Goal: Task Accomplishment & Management: Complete application form

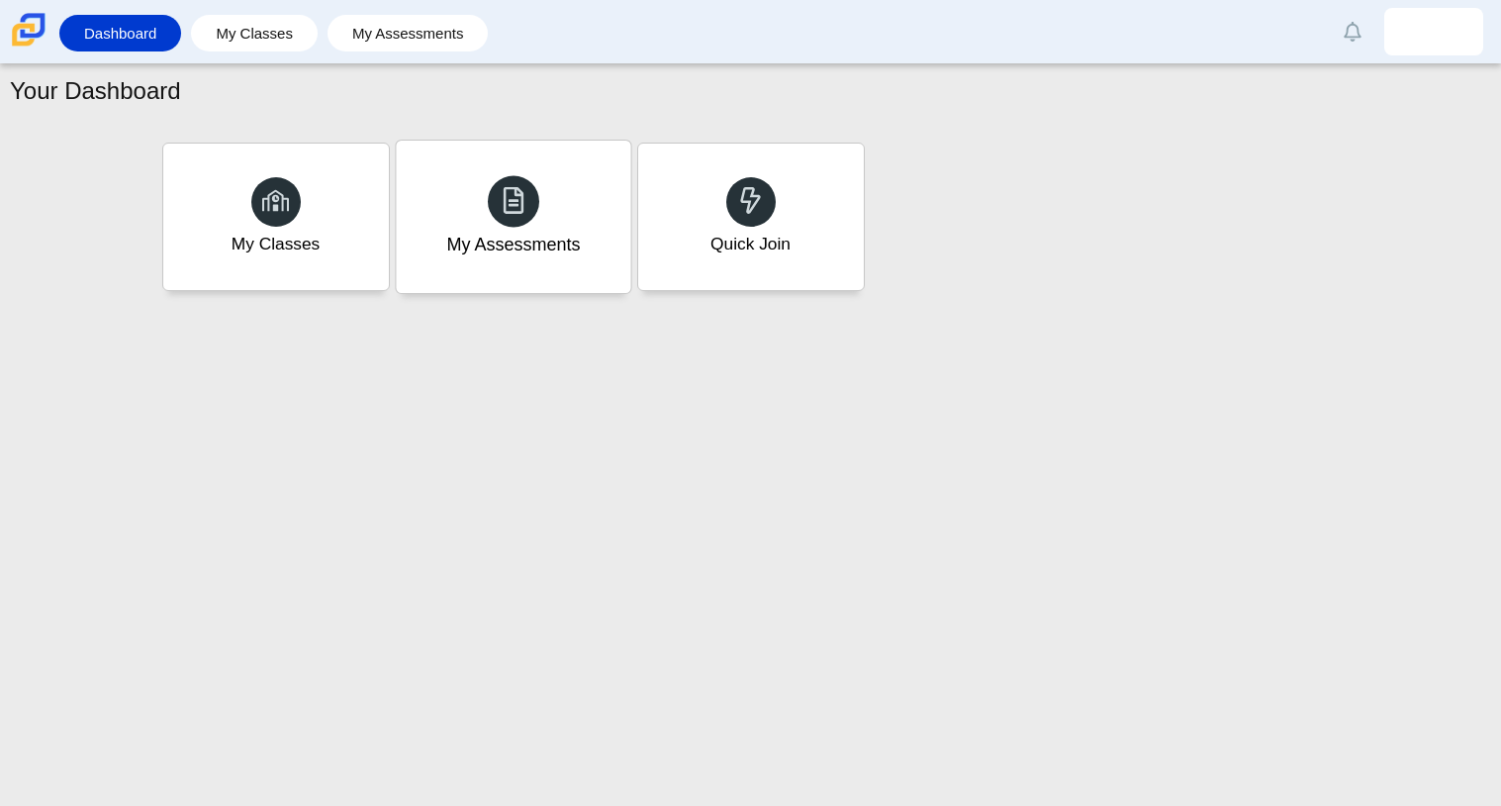
click at [596, 286] on div "My Assessments" at bounding box center [513, 217] width 235 height 152
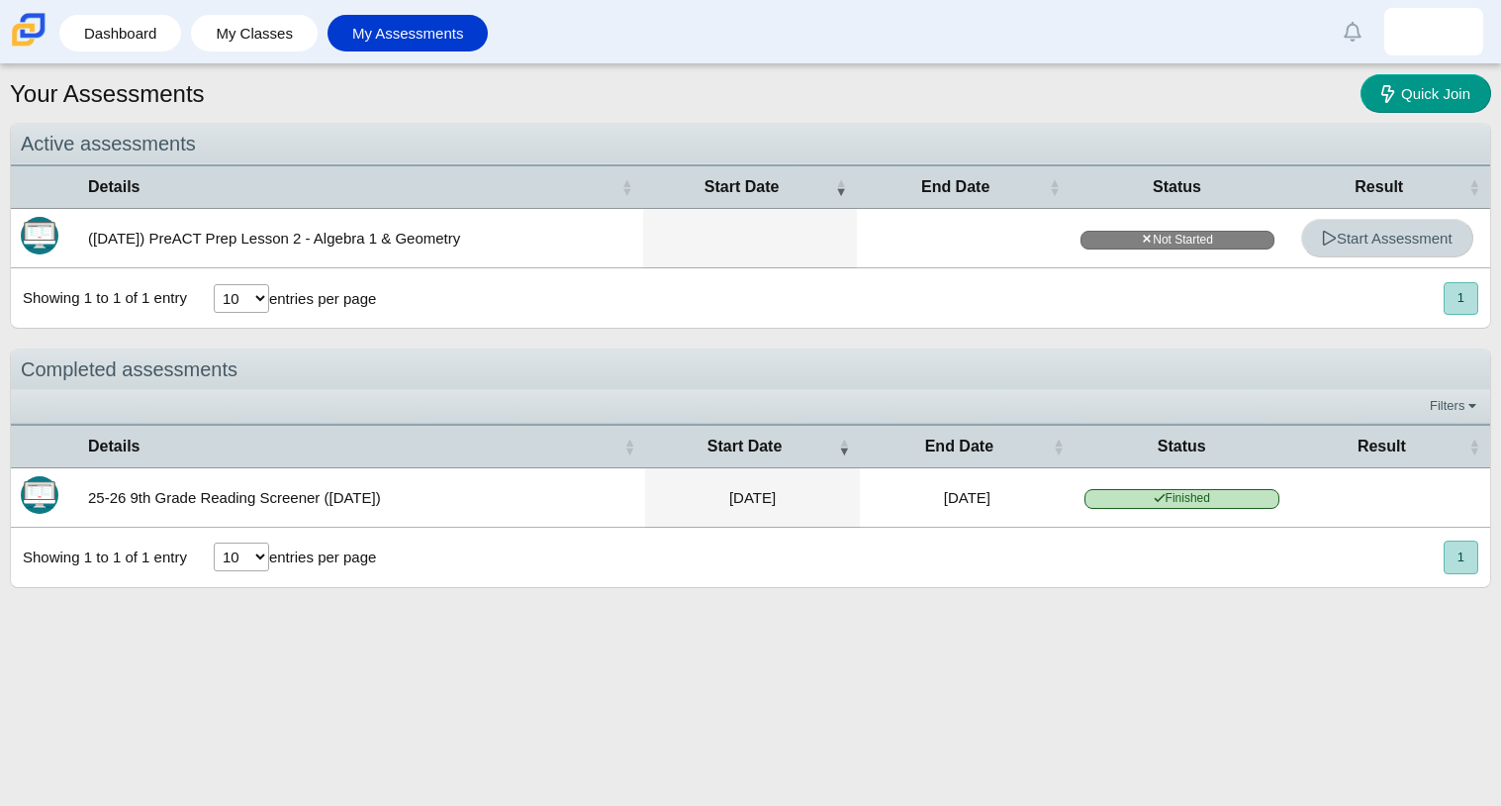
click at [1399, 242] on span "Start Assessment" at bounding box center [1387, 238] width 131 height 17
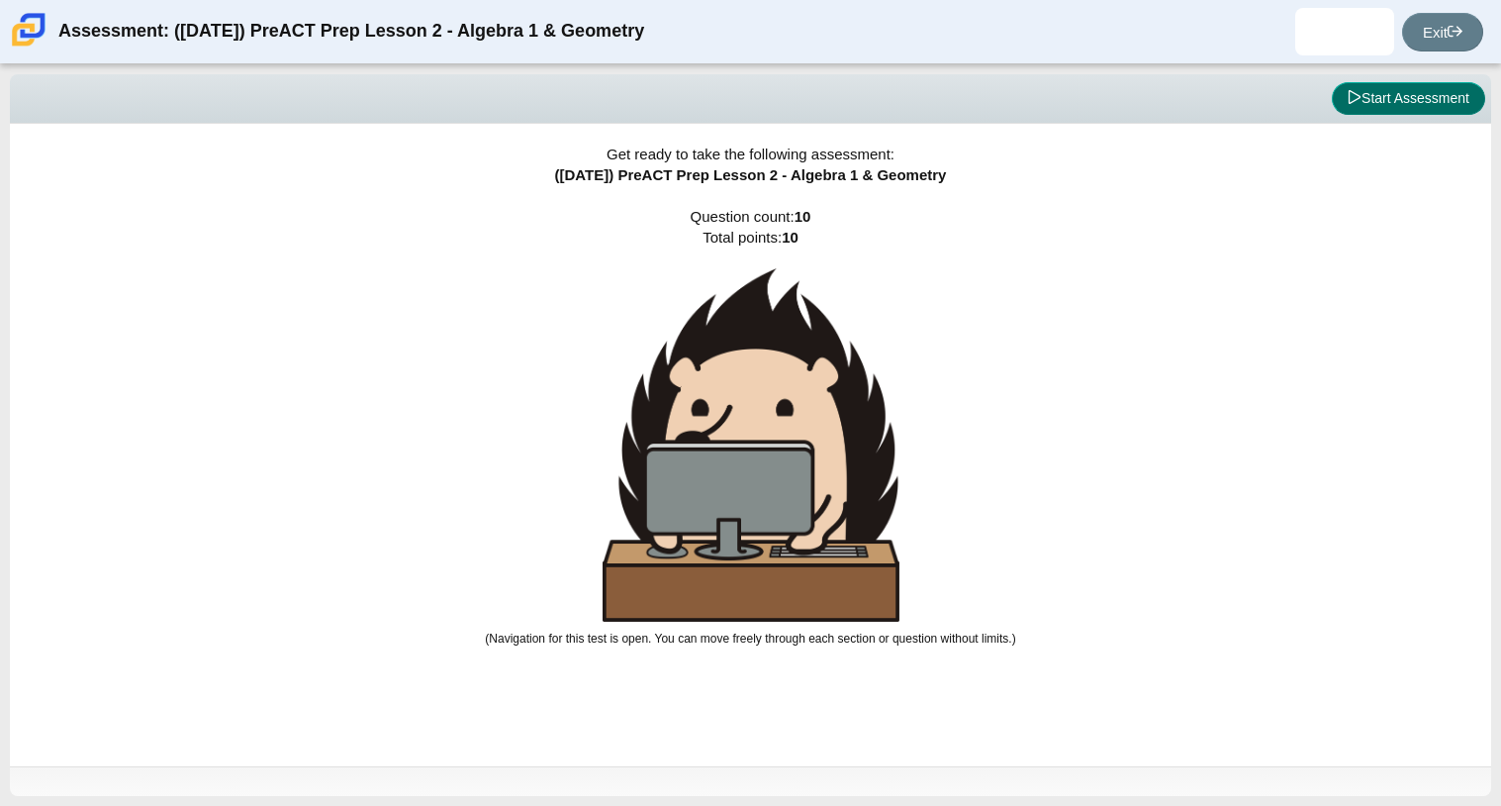
click at [1449, 94] on button "Start Assessment" at bounding box center [1408, 99] width 153 height 34
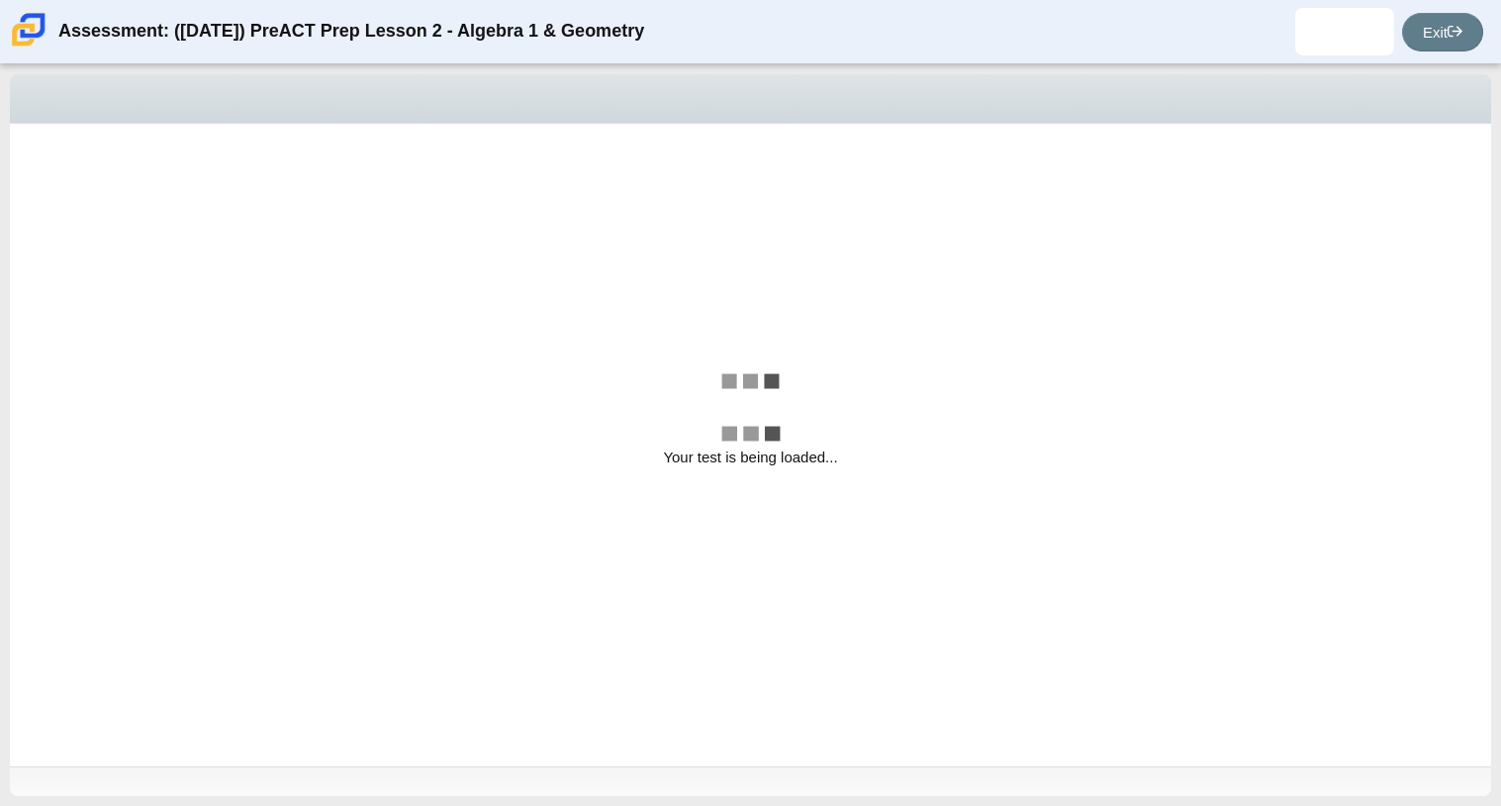
select select "bbf5d072-3e0b-44c4-9a12-6e7c9033f65b"
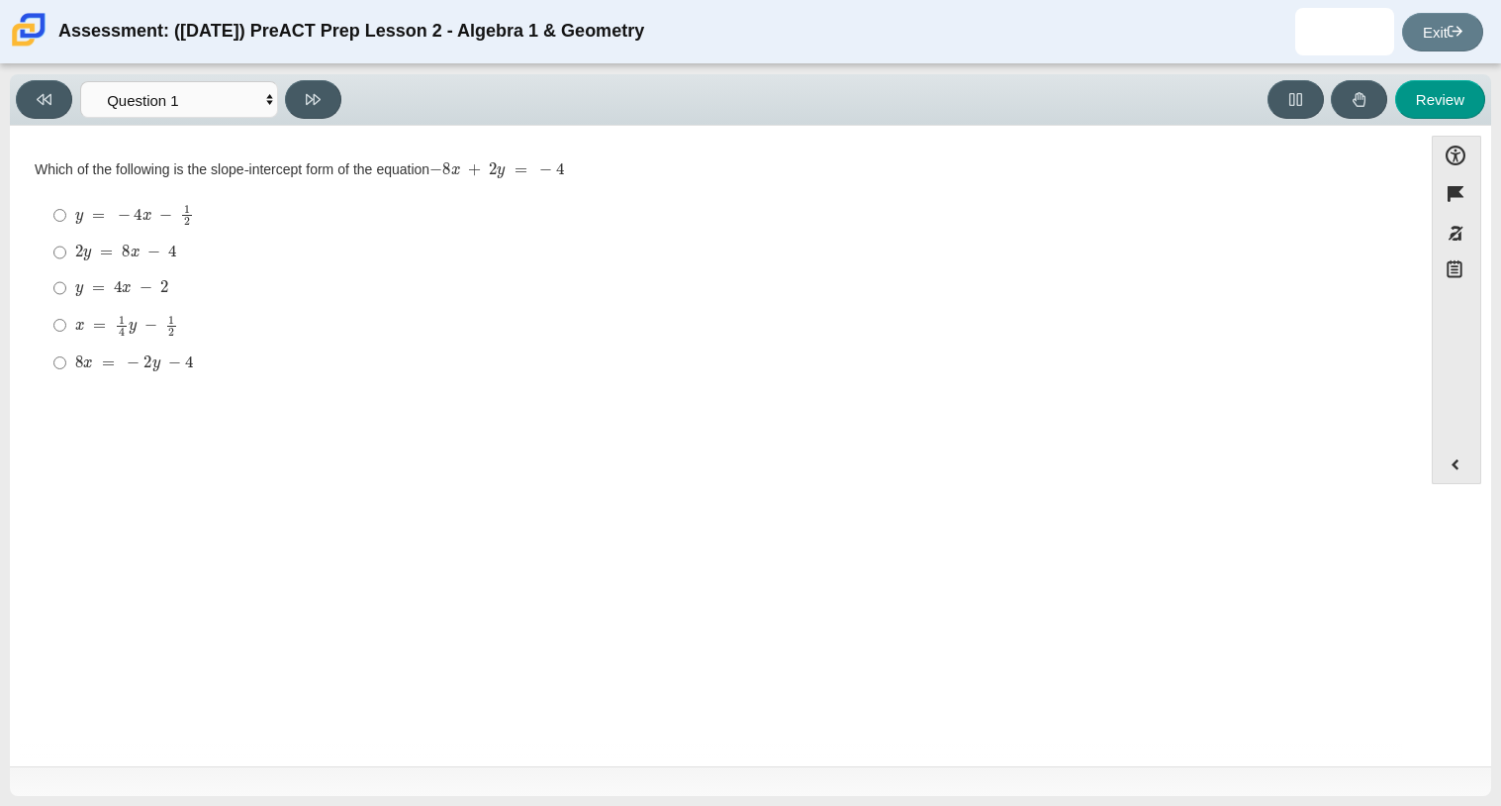
drag, startPoint x: 39, startPoint y: 167, endPoint x: 525, endPoint y: 131, distance: 487.3
click at [525, 131] on div "Accessibility options Close Color scheme Font size Zoom Change the background a…" at bounding box center [751, 446] width 1482 height 640
click at [62, 203] on input "y = − 4 x − 1 2 y = − 4 x − 1 2" at bounding box center [59, 215] width 13 height 39
radio input "true"
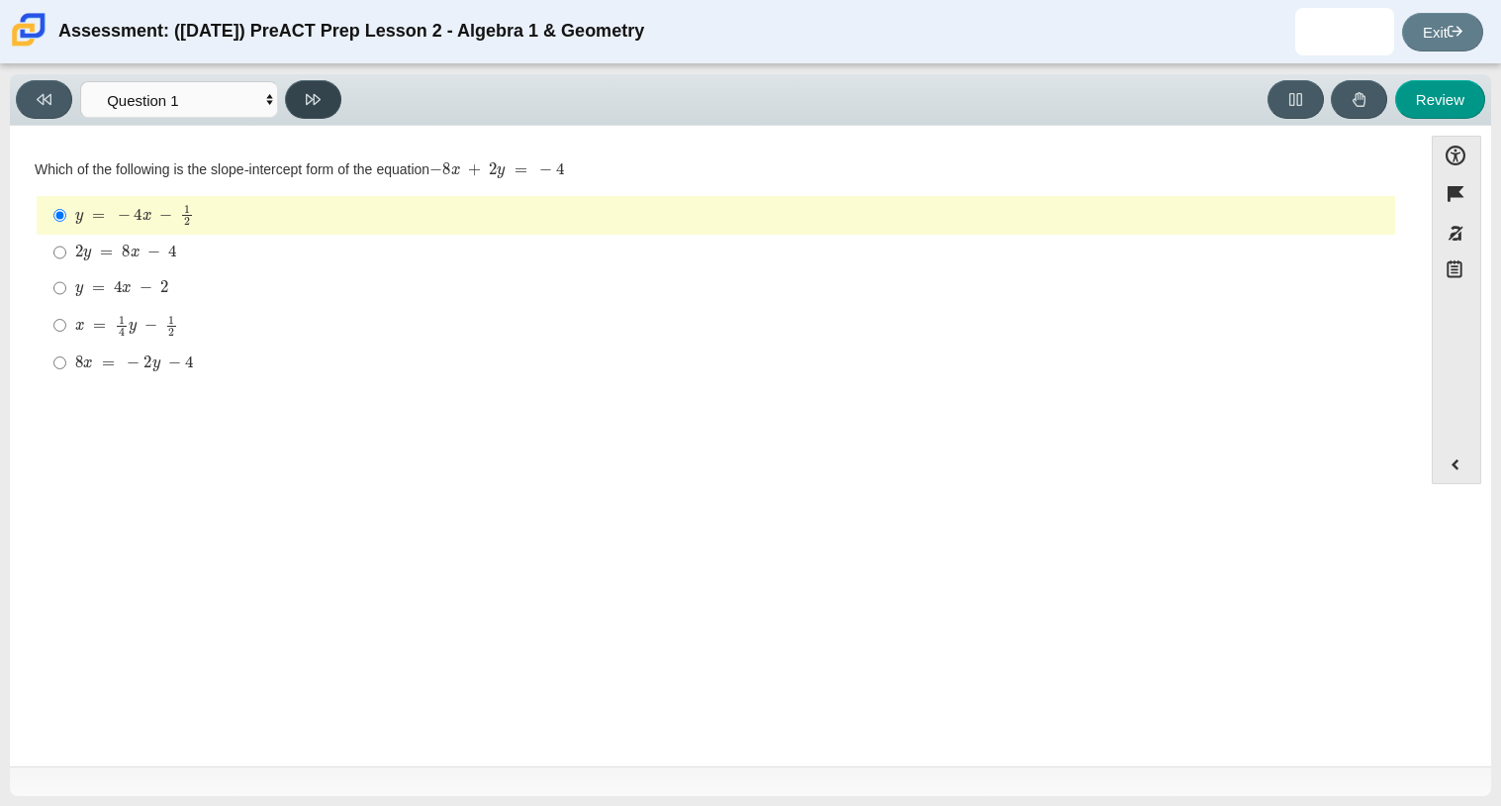
click at [317, 85] on button at bounding box center [313, 99] width 56 height 39
select select "ed62e223-81bd-4cbf-ab48-ab975844bd1f"
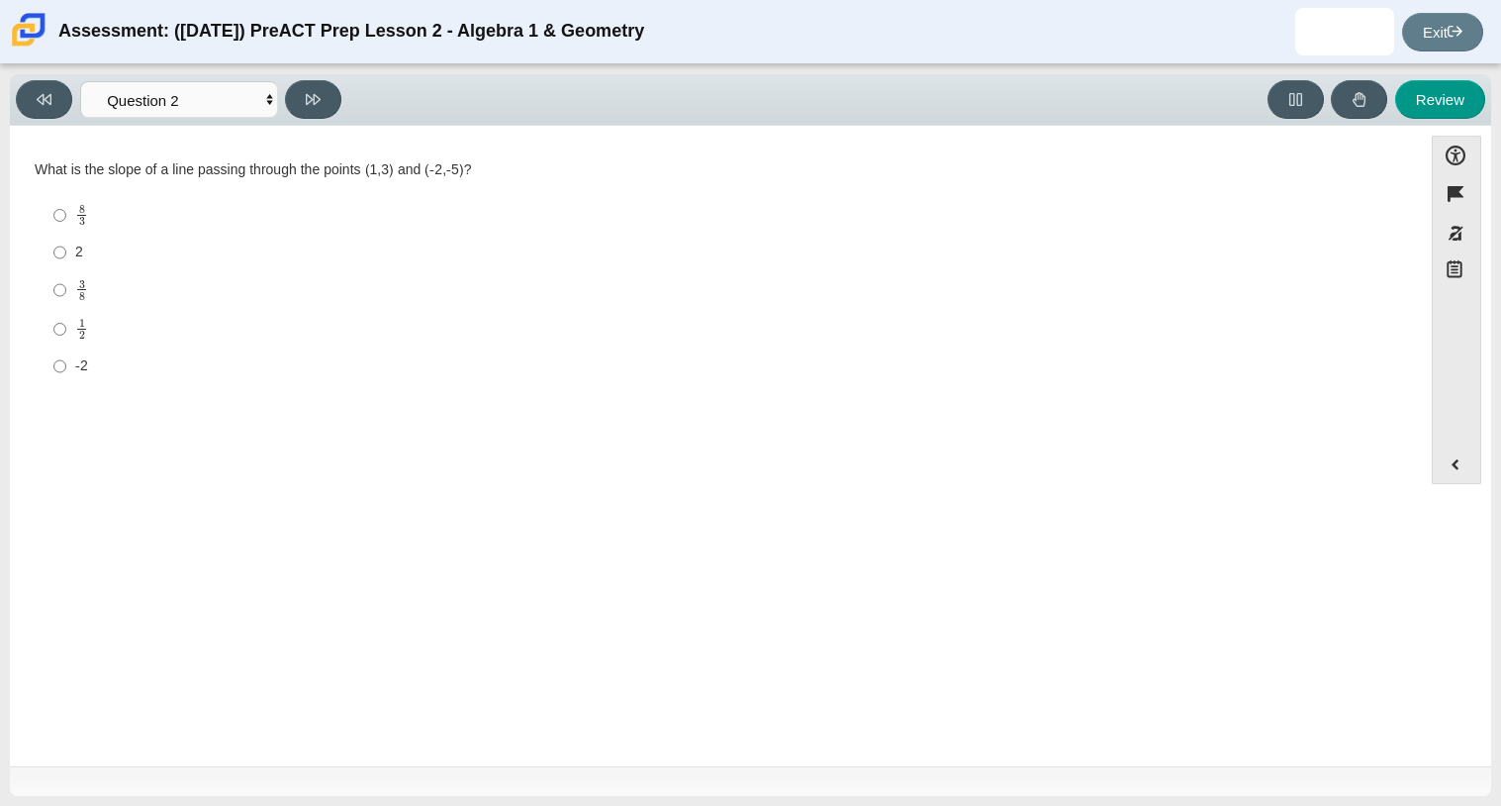
click at [67, 371] on label "-2 -2" at bounding box center [718, 366] width 1356 height 36
click at [66, 371] on input "-2 -2" at bounding box center [59, 366] width 13 height 36
radio input "true"
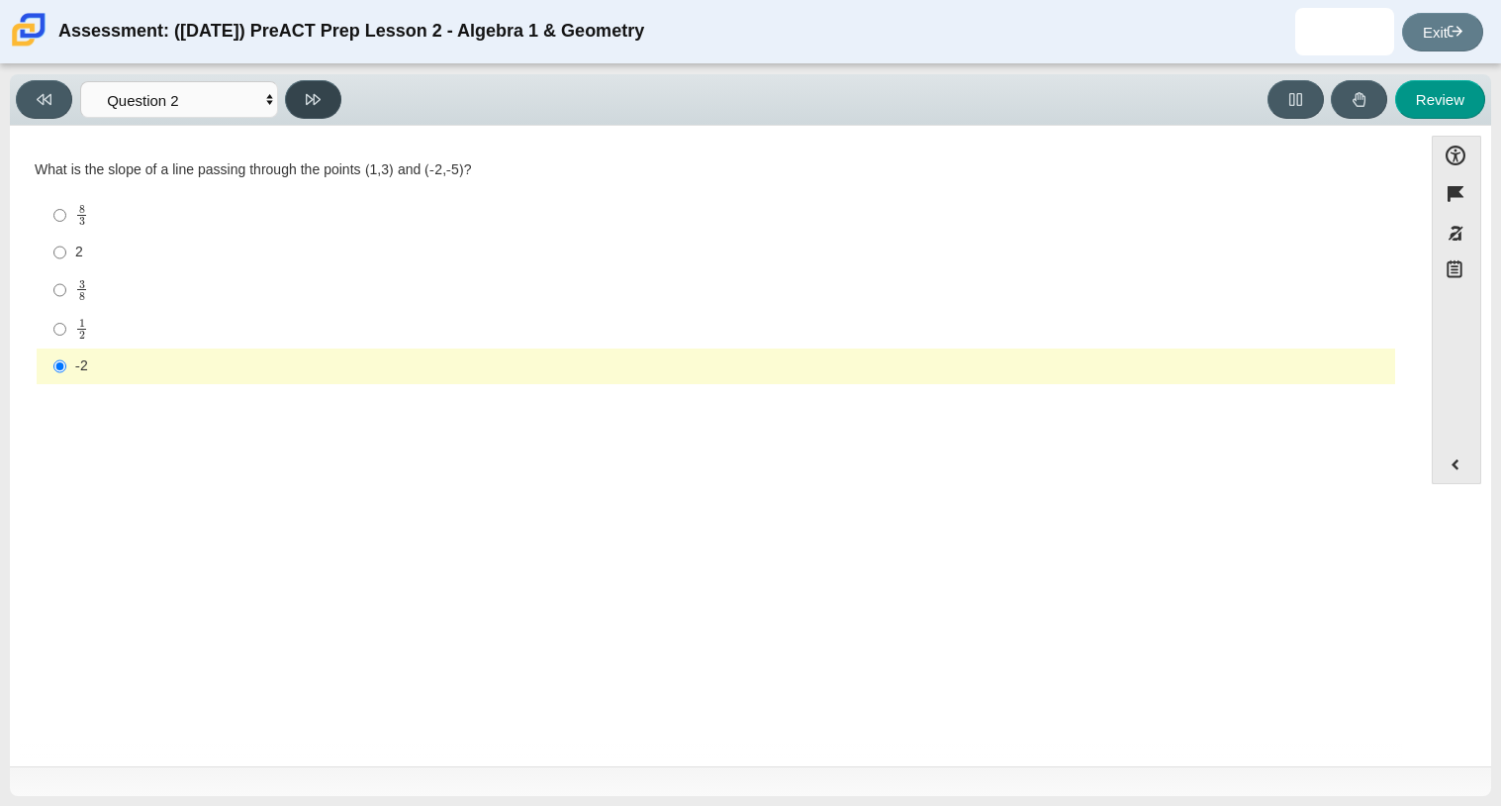
click at [312, 102] on icon at bounding box center [313, 99] width 15 height 15
select select "97f4f5fa-a52e-4fed-af51-565bfcdf47cb"
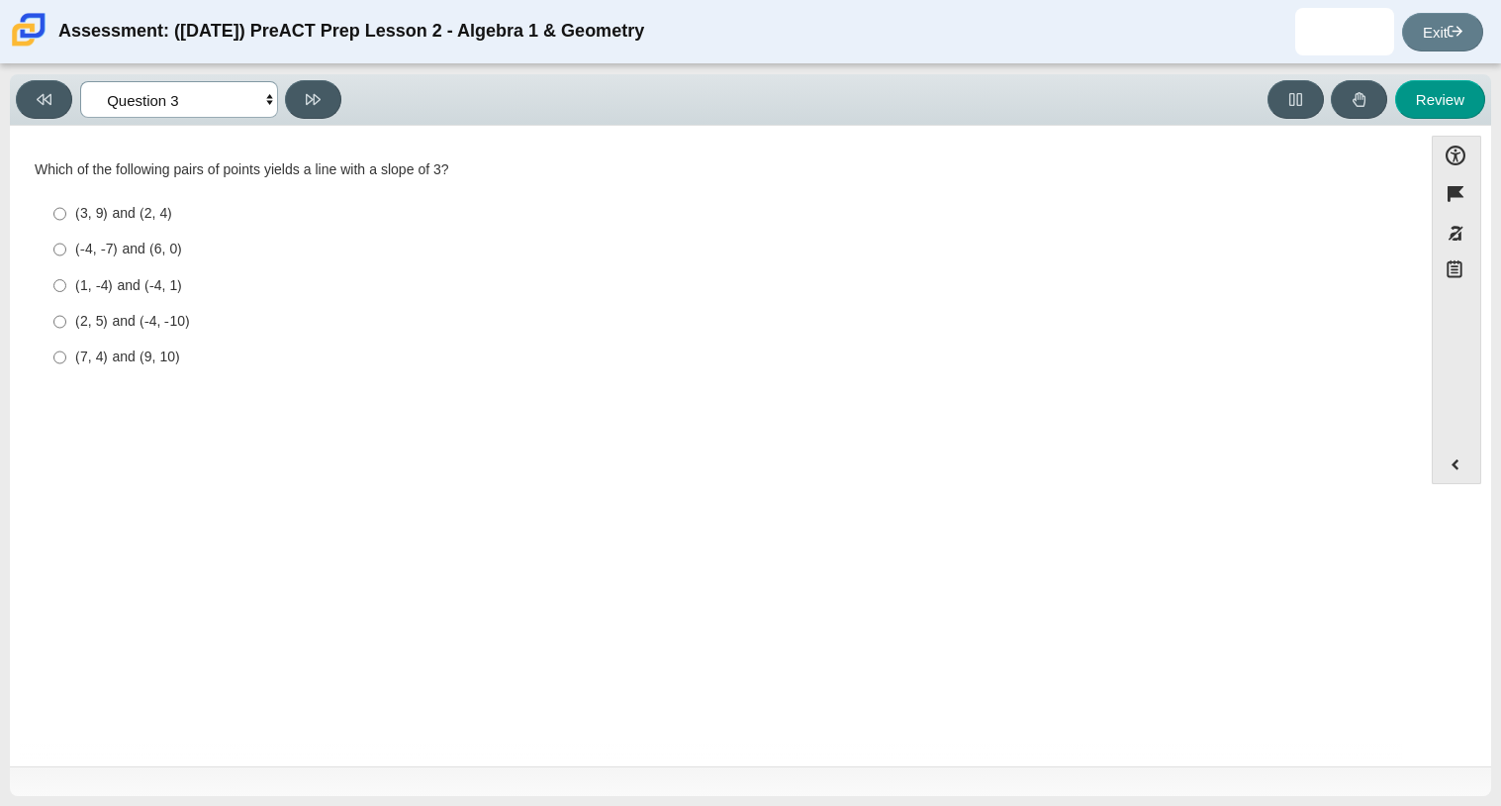
click at [251, 94] on select "Questions Question 1 Question 2 Question 3 Question 4 Question 5 Question 6 Que…" at bounding box center [179, 99] width 198 height 37
click at [256, 101] on select "Questions Question 1 Question 2 Question 3 Question 4 Question 5 Question 6 Que…" at bounding box center [179, 99] width 198 height 37
click at [83, 322] on div "(2, 5) and (-4, -10)" at bounding box center [731, 322] width 1312 height 20
click at [66, 322] on input "(2, 5) and (-4, -10) (2, 5) and (-4, -10)" at bounding box center [59, 322] width 13 height 36
radio input "true"
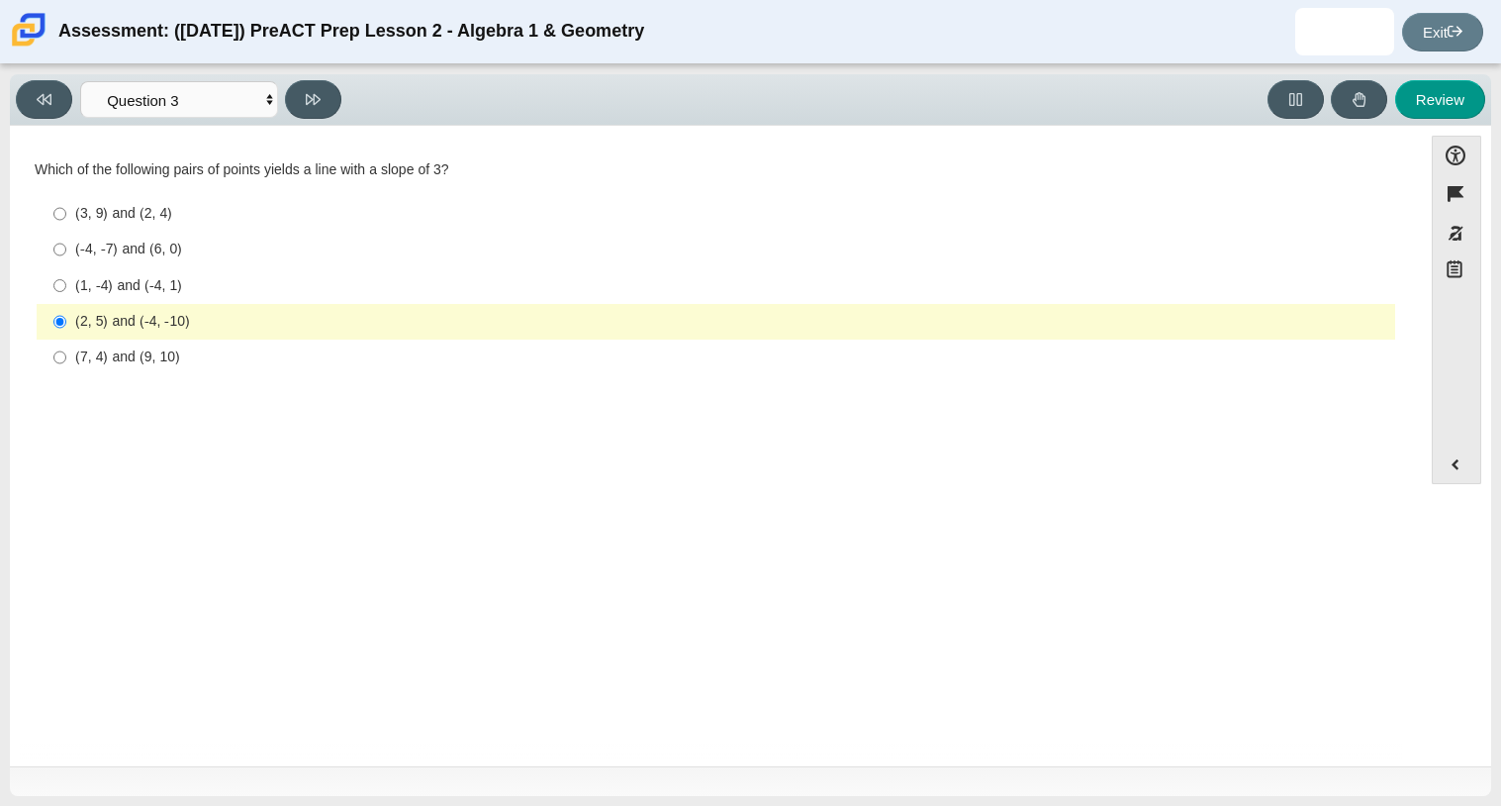
click at [82, 350] on div "(7, 4) and (9, 10)" at bounding box center [731, 357] width 1312 height 20
click at [66, 350] on input "(7, 4) and (9, 10) (7, 4) and (9, 10)" at bounding box center [59, 357] width 13 height 36
radio input "true"
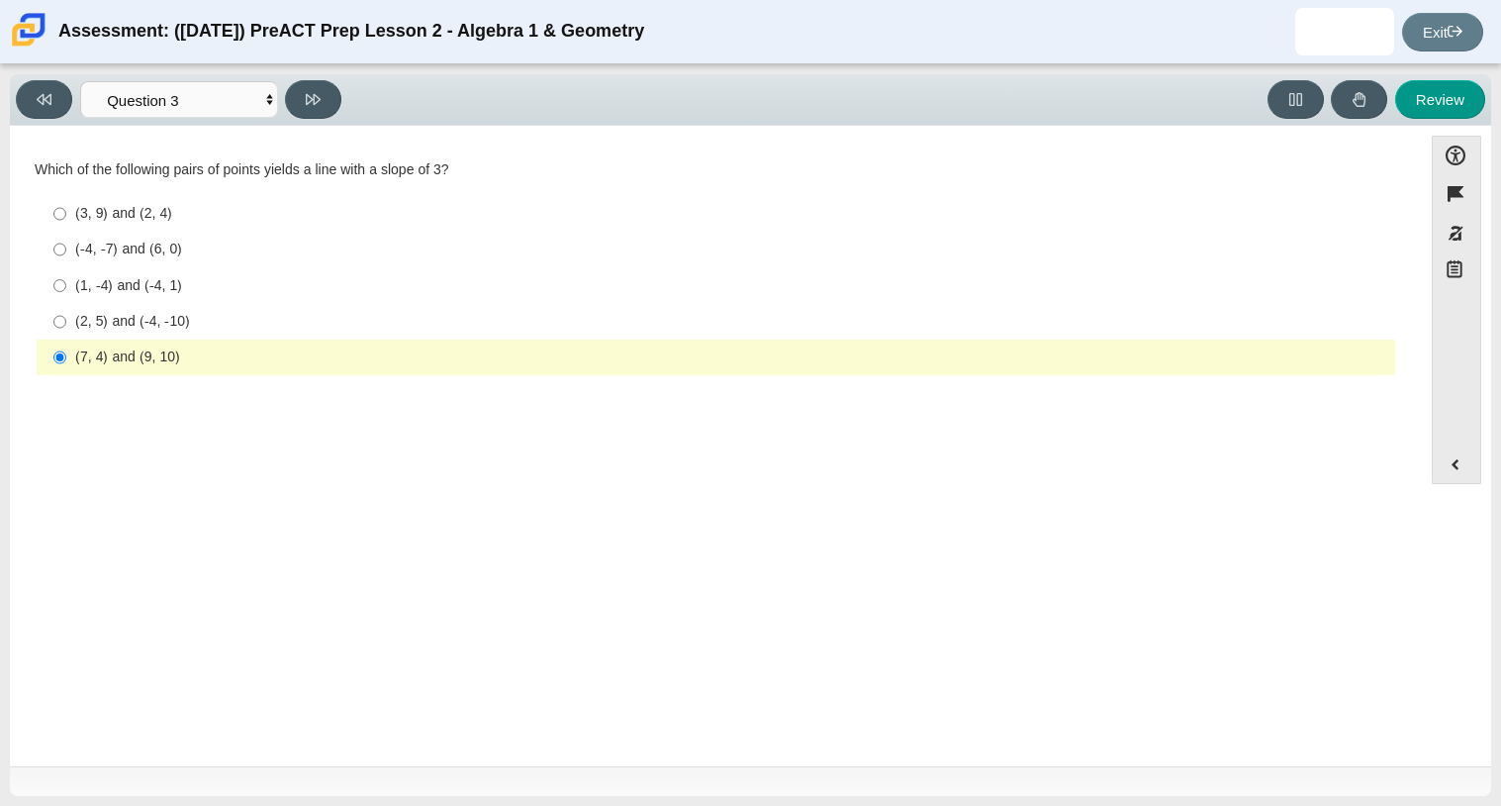
click at [98, 316] on div "(2, 5) and (-4, -10)" at bounding box center [731, 322] width 1312 height 20
click at [66, 316] on input "(2, 5) and (-4, -10) (2, 5) and (-4, -10)" at bounding box center [59, 322] width 13 height 36
radio input "true"
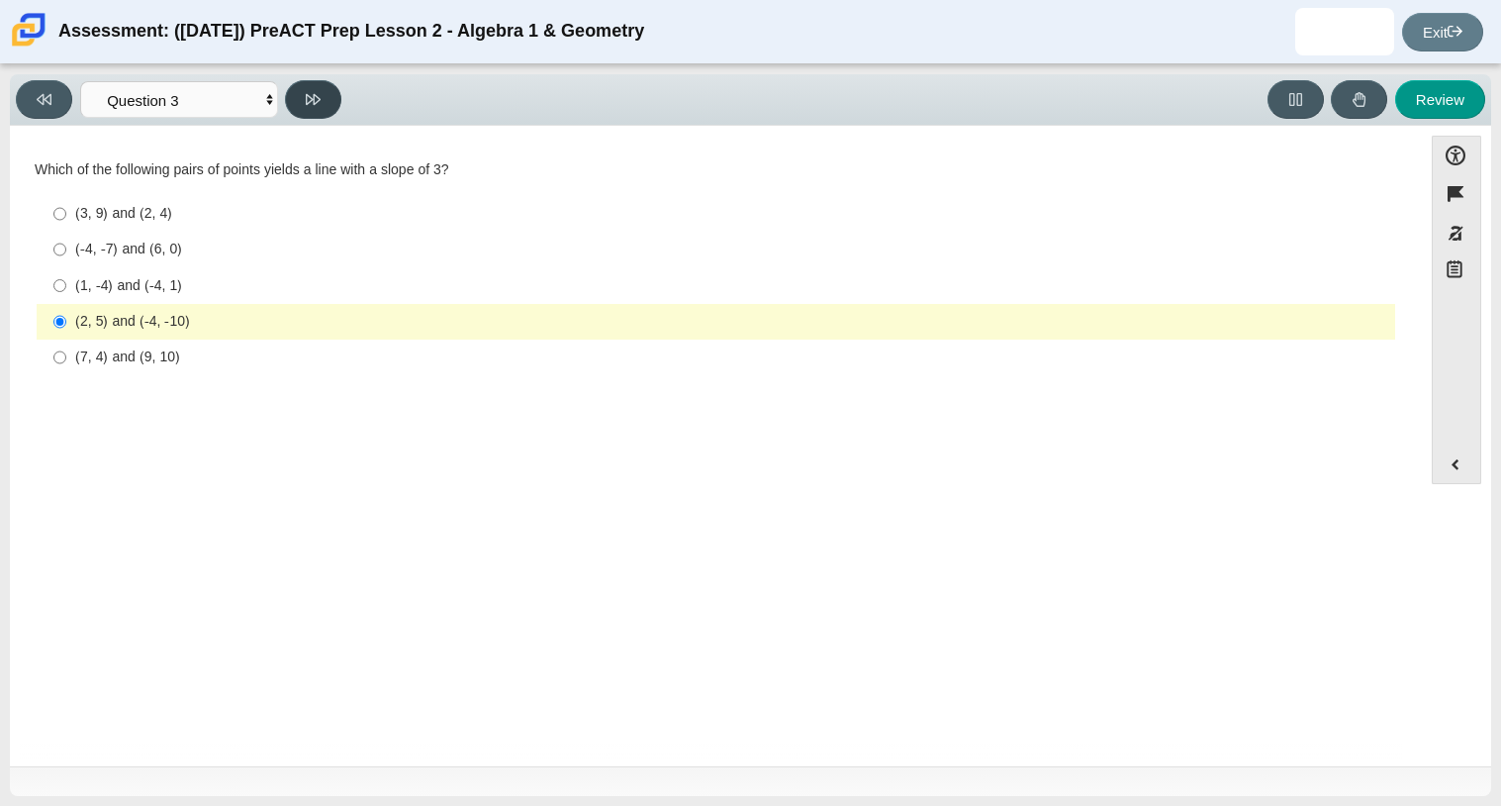
click at [320, 99] on icon at bounding box center [313, 99] width 15 height 15
select select "89427bb7-e313-4f00-988f-8b8255897029"
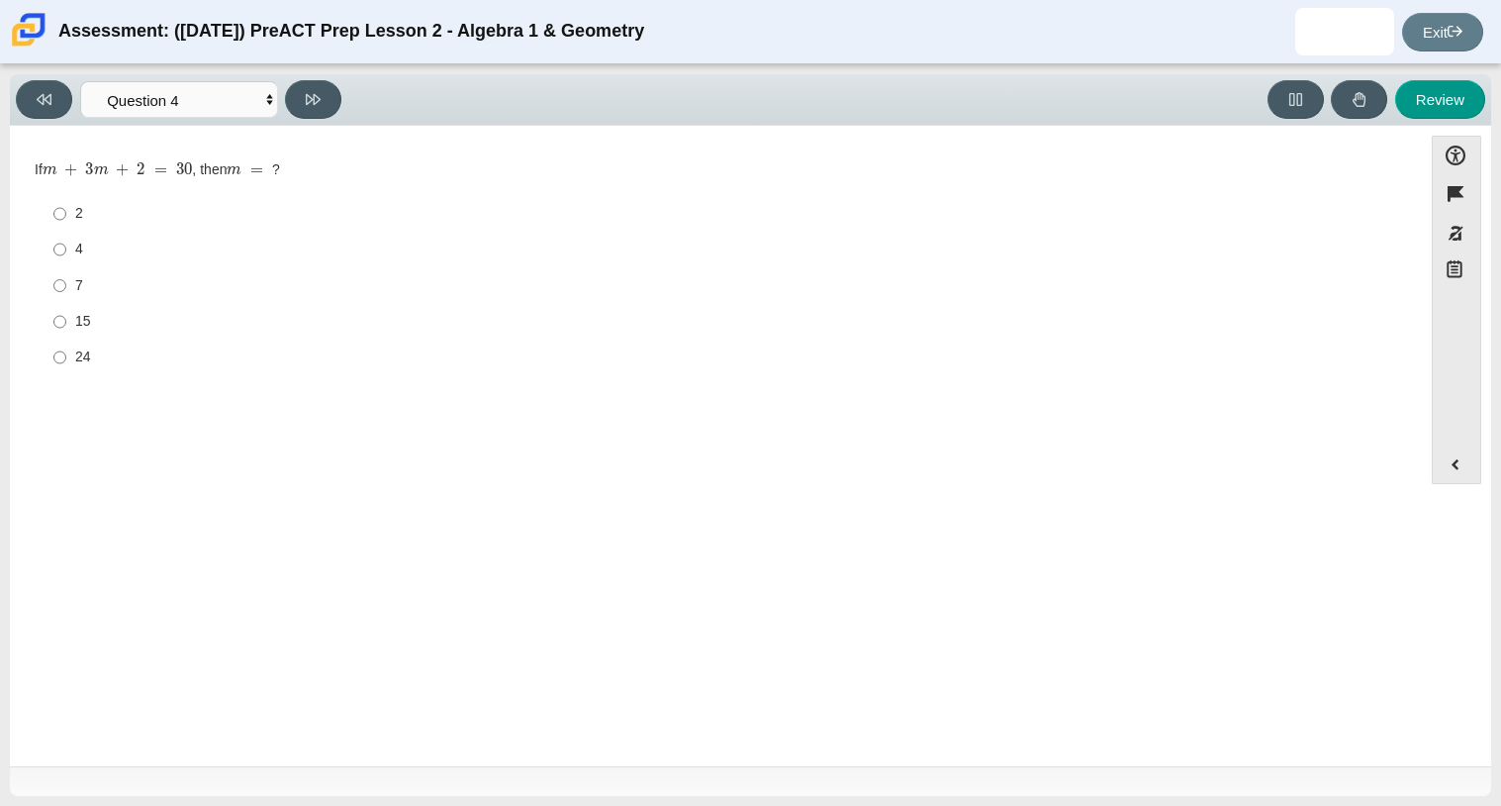
click at [71, 287] on label "7 7" at bounding box center [718, 285] width 1356 height 36
click at [66, 287] on input "7 7" at bounding box center [59, 285] width 13 height 36
radio input "true"
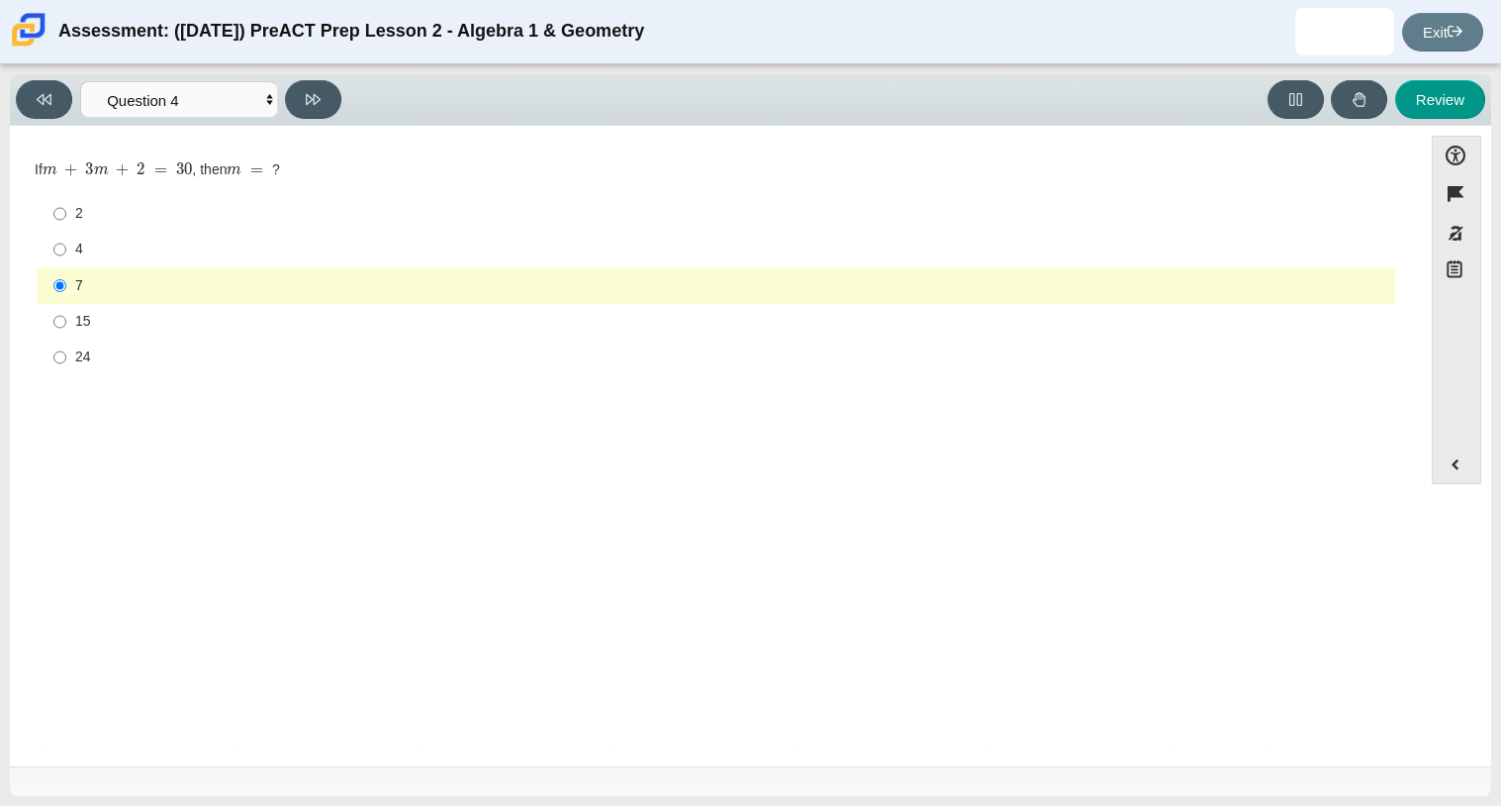
click at [331, 78] on div "Viewing Question 4 of 10 in Pacing Mode Questions Question 1 Question 2 Questio…" at bounding box center [751, 99] width 1482 height 51
click at [328, 88] on button at bounding box center [313, 99] width 56 height 39
select select "489dcffd-4e6a-49cf-a9d6-ad1d4a911a4e"
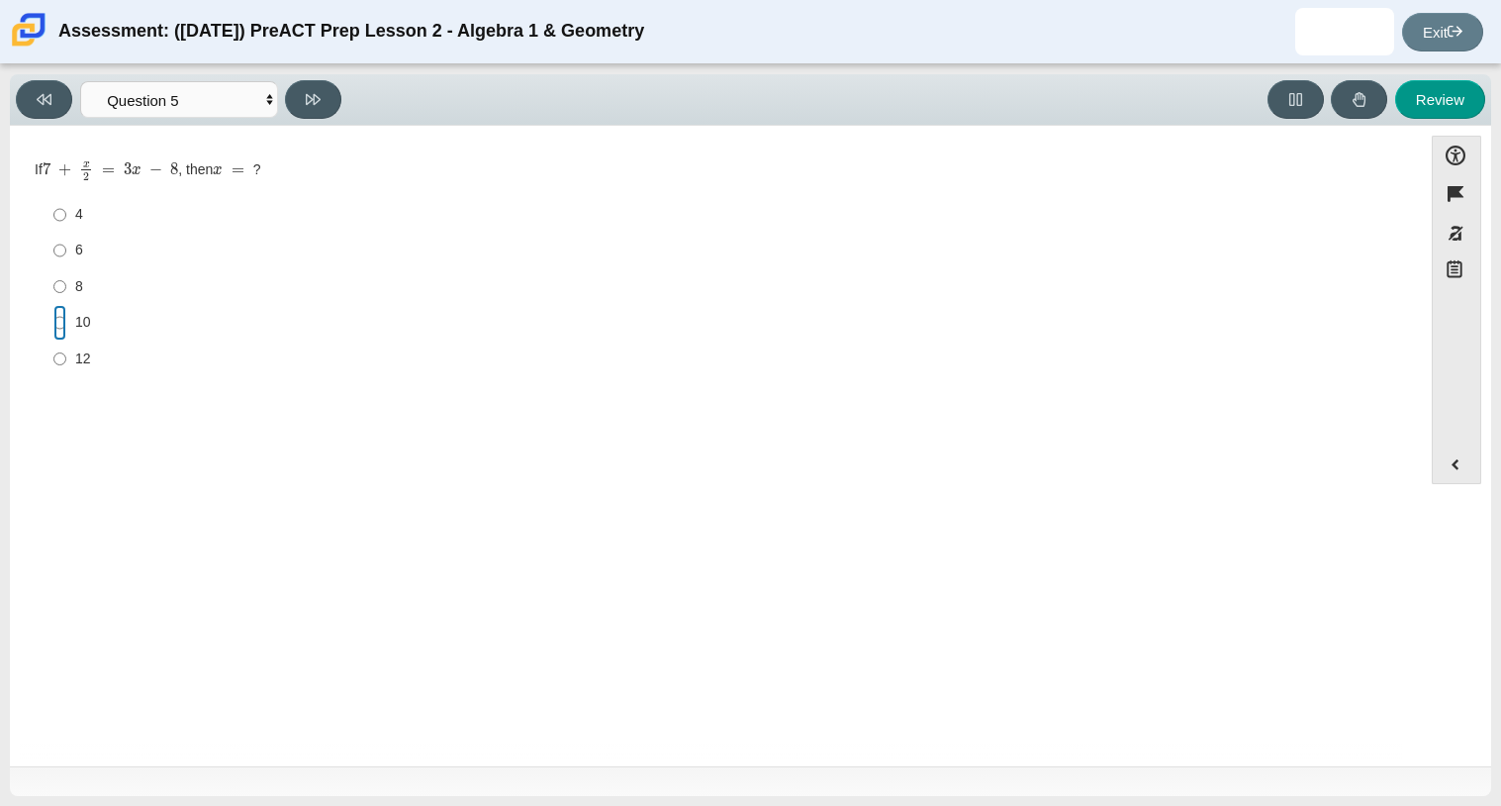
click at [61, 331] on input "10 10" at bounding box center [59, 323] width 13 height 36
radio input "true"
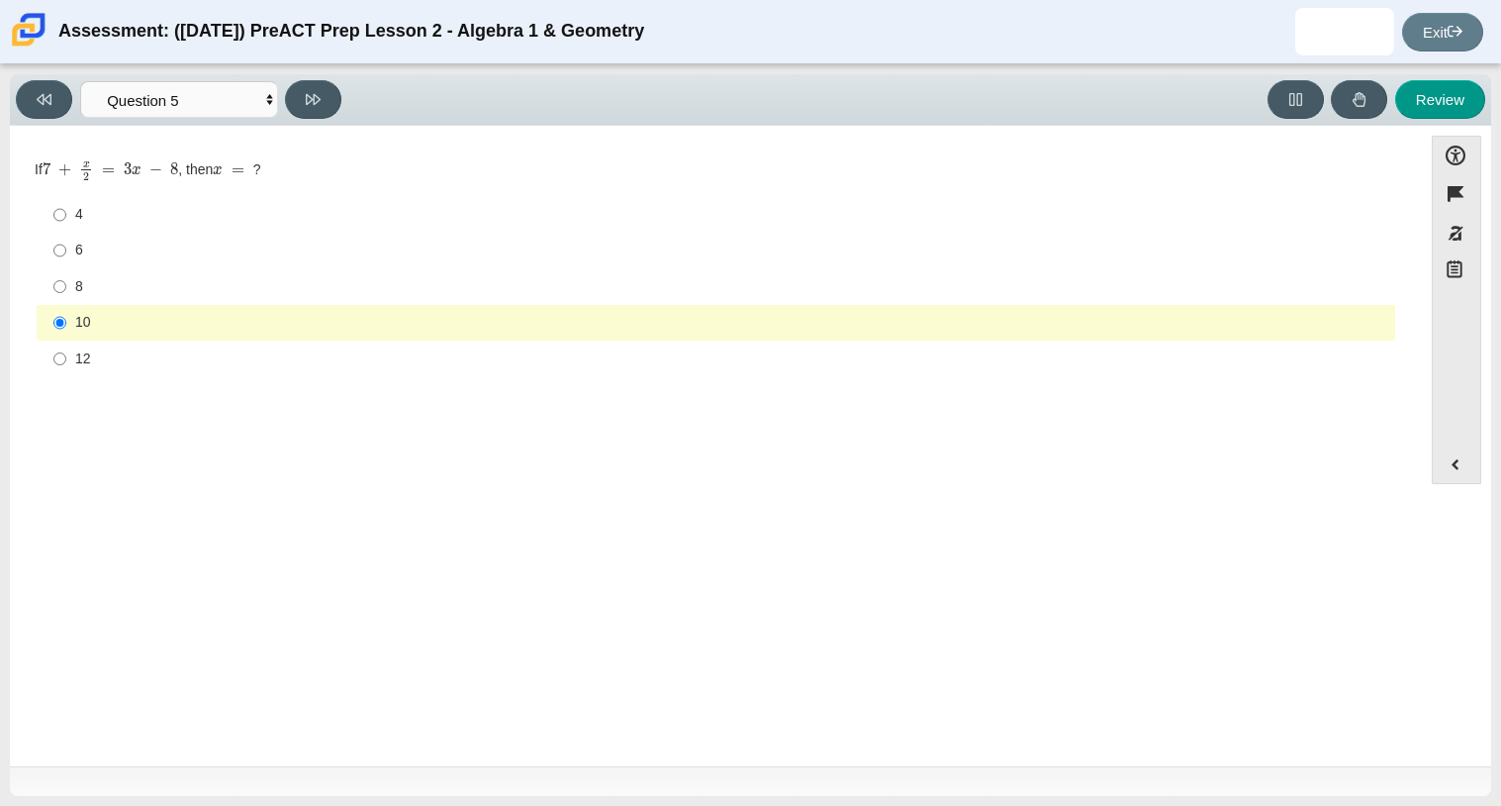
click at [70, 212] on label "4 4" at bounding box center [718, 215] width 1356 height 36
click at [66, 212] on input "4 4" at bounding box center [59, 215] width 13 height 36
radio input "true"
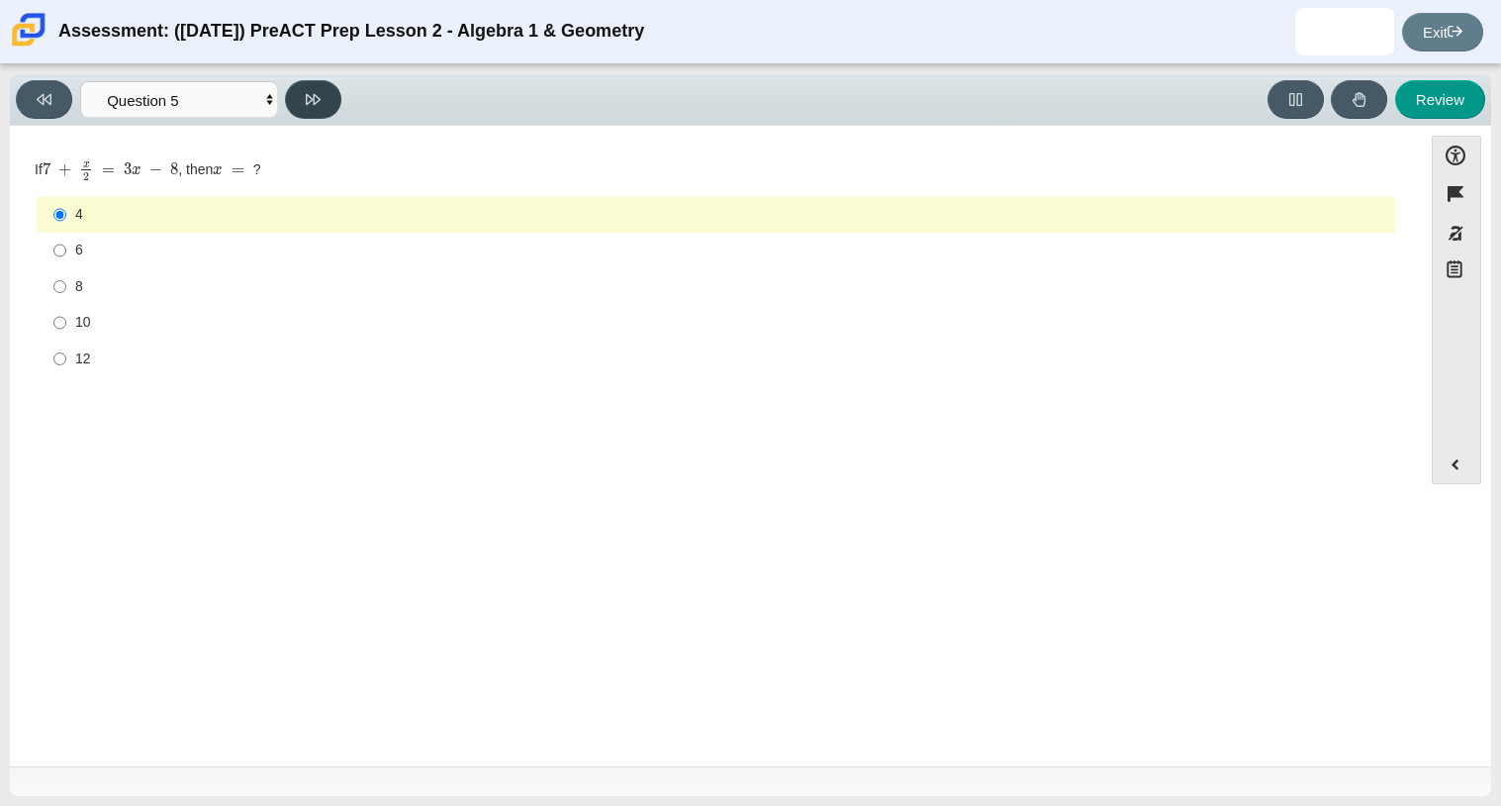
click at [319, 97] on icon at bounding box center [313, 99] width 15 height 11
select select "210571de-36a6-4d8e-a361-ceff8ef801dc"
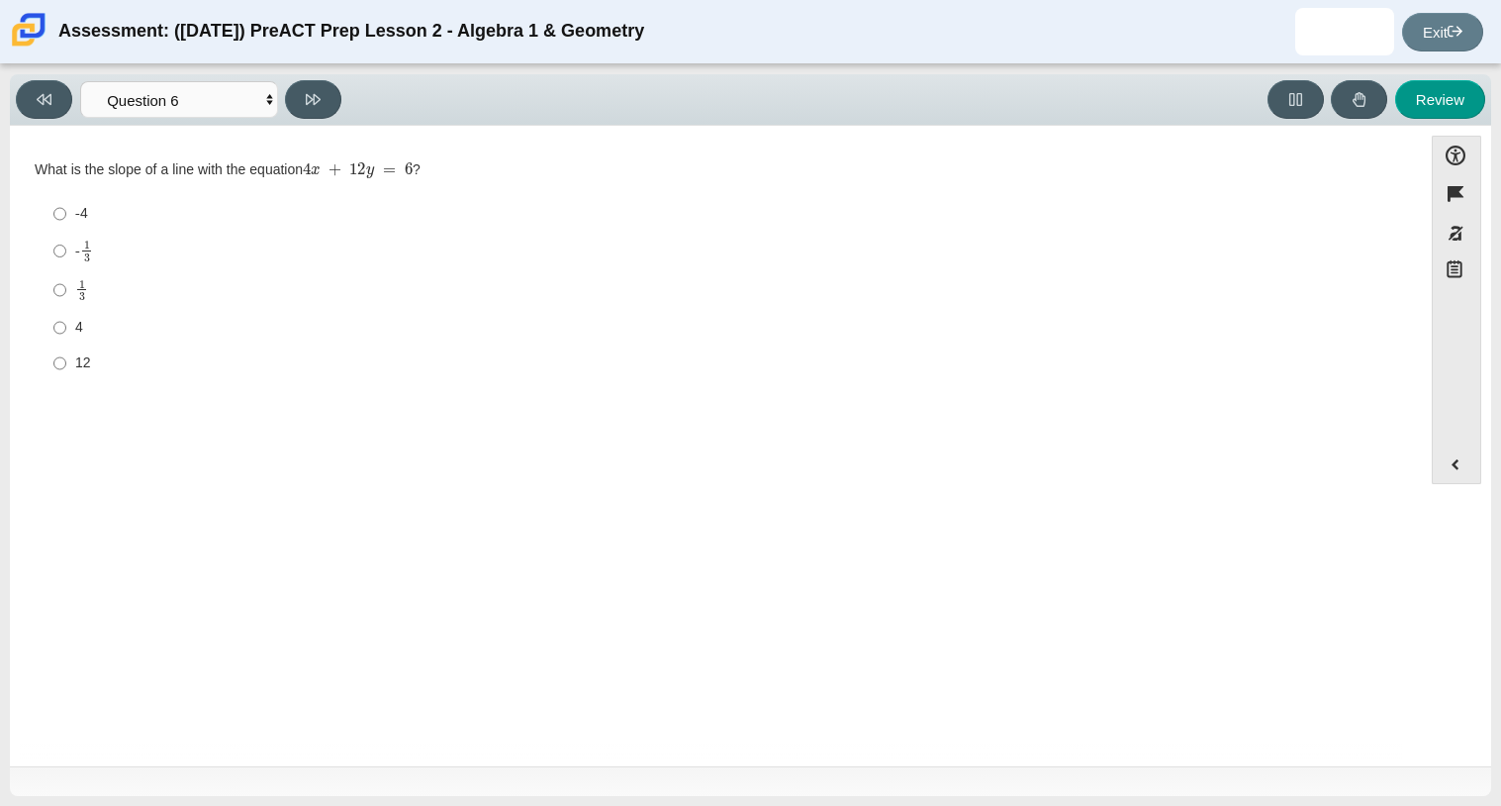
click at [80, 259] on mjx-frac "Assessment items" at bounding box center [86, 251] width 13 height 21
click at [66, 259] on input "- 1 3 -1 third" at bounding box center [59, 251] width 13 height 39
radio input "true"
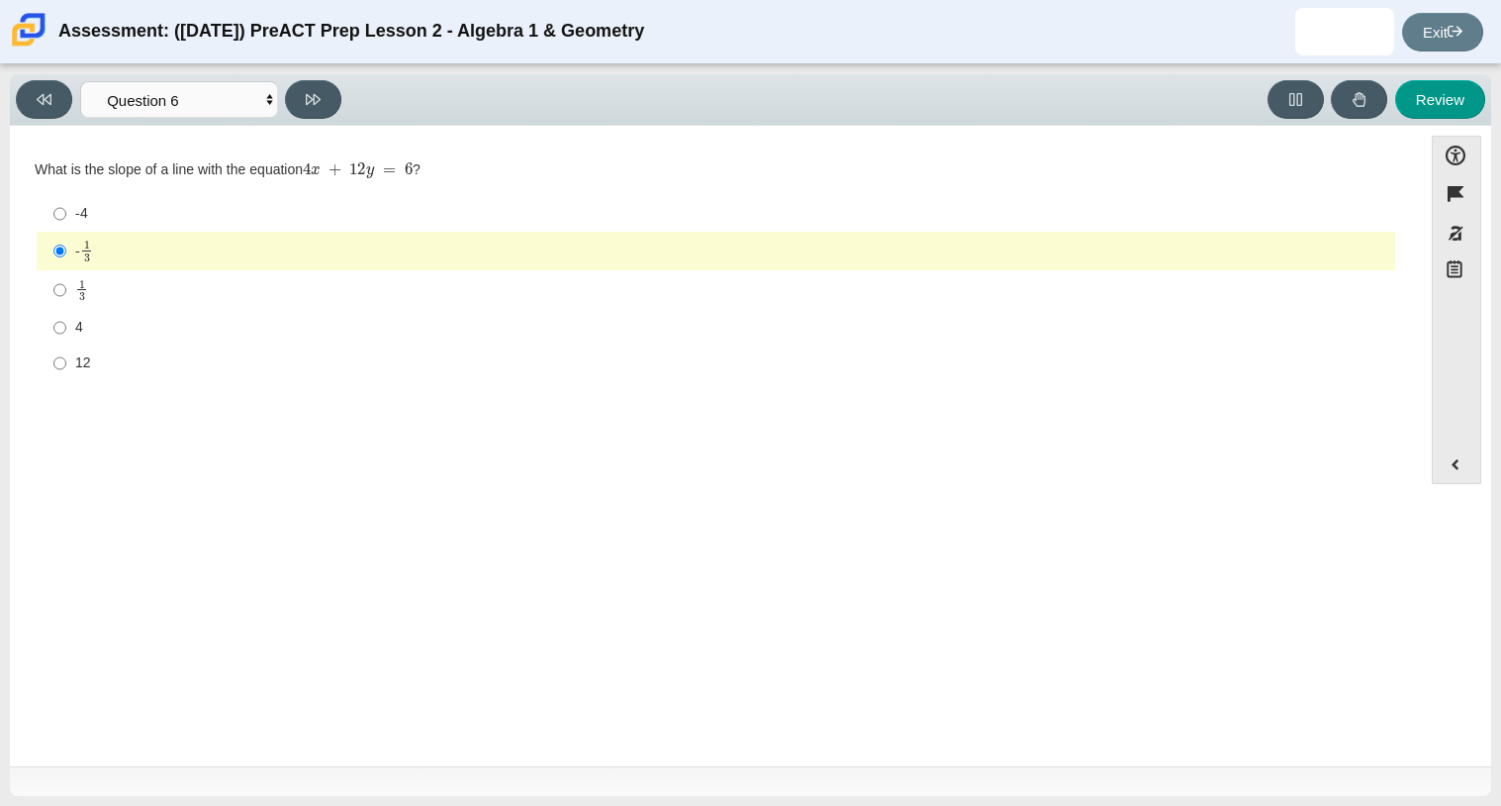
click at [84, 292] on mjx-frac "Assessment items" at bounding box center [81, 290] width 13 height 21
click at [66, 292] on input "1 3 1 third" at bounding box center [59, 289] width 13 height 39
radio input "true"
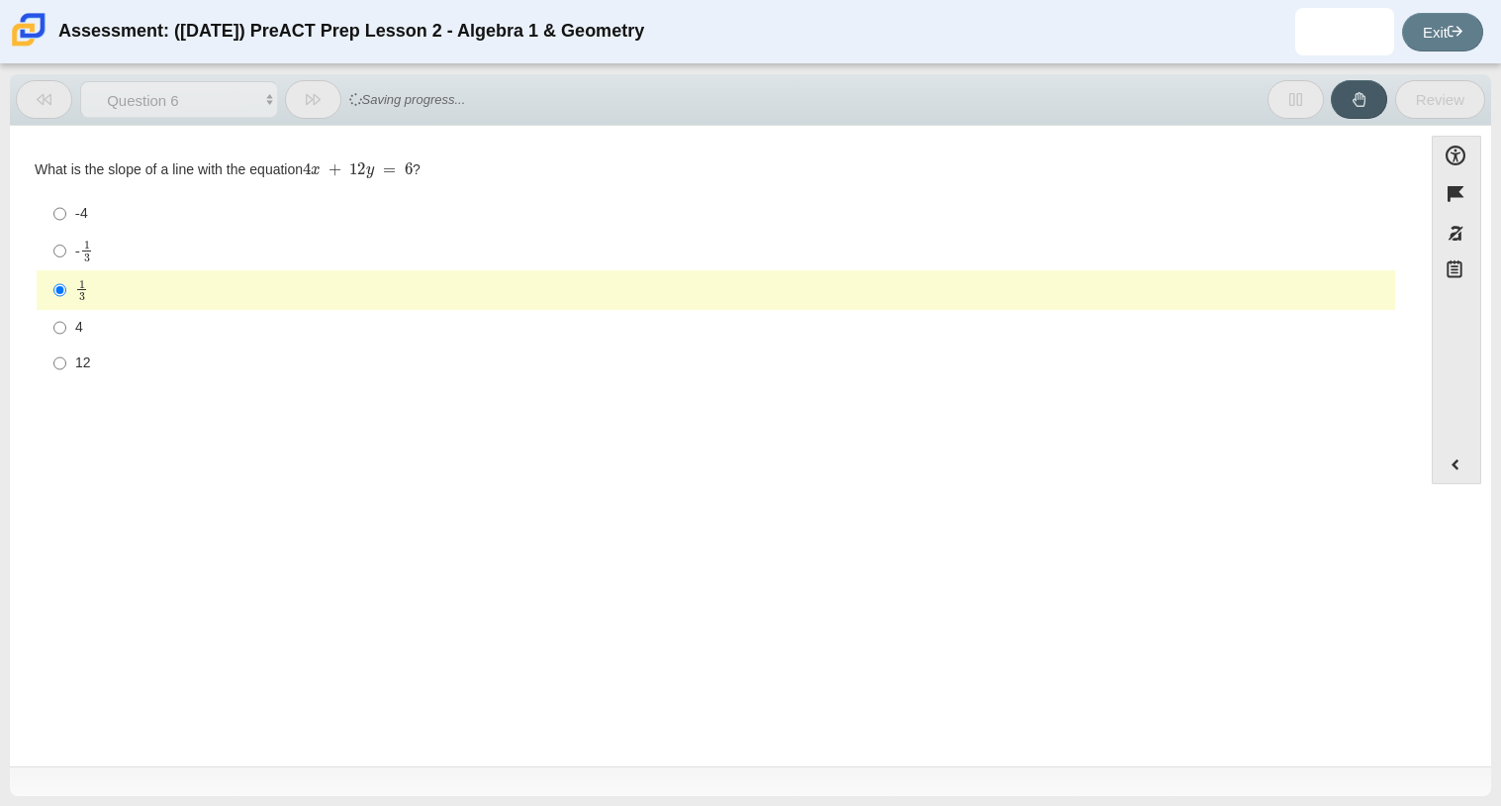
click at [82, 340] on label "4 4" at bounding box center [718, 328] width 1356 height 36
click at [66, 340] on input "4 4" at bounding box center [59, 328] width 13 height 36
radio input "true"
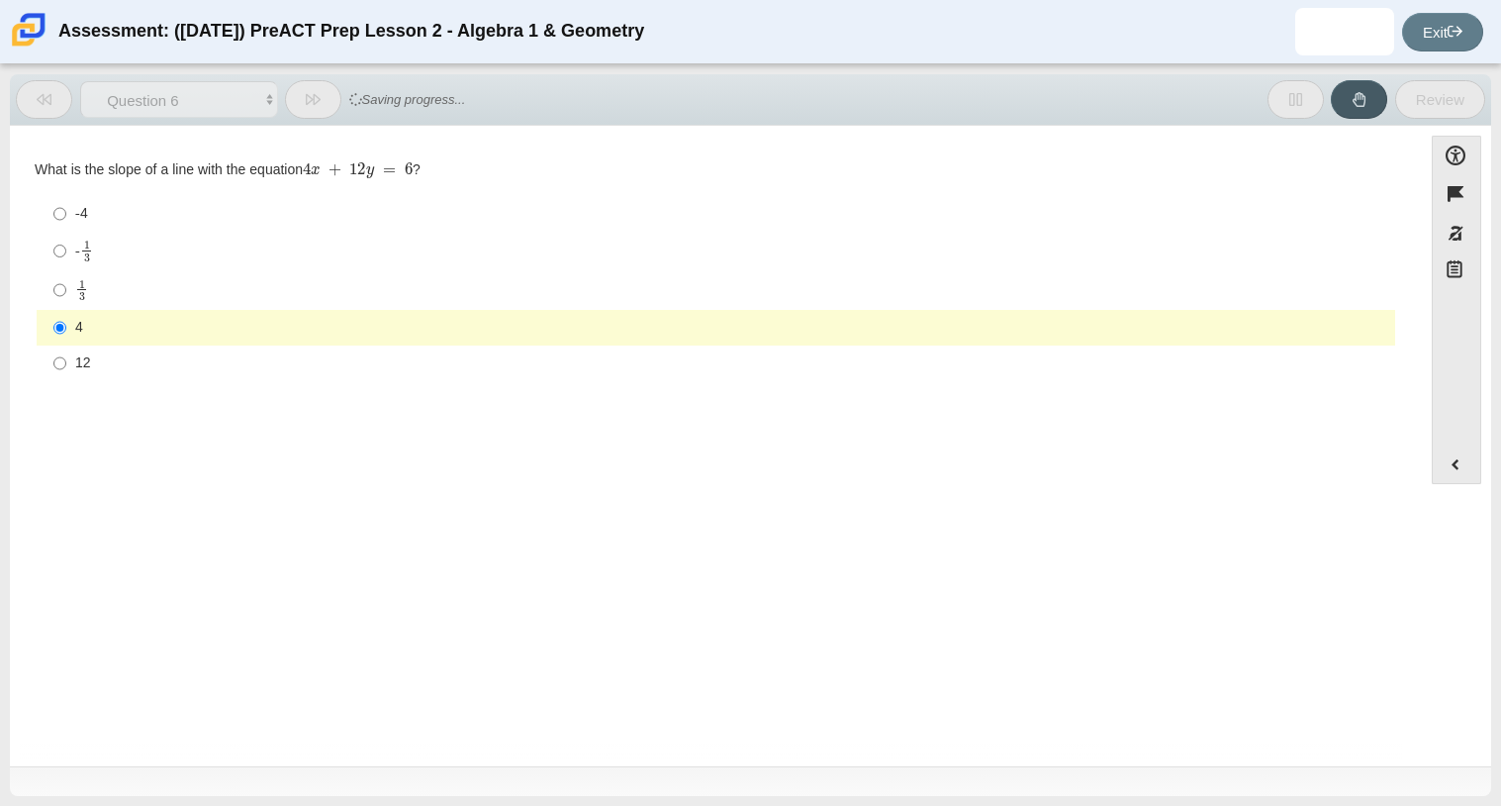
click at [81, 369] on div "12" at bounding box center [731, 363] width 1312 height 20
click at [66, 369] on input "12 12" at bounding box center [59, 363] width 13 height 36
radio input "true"
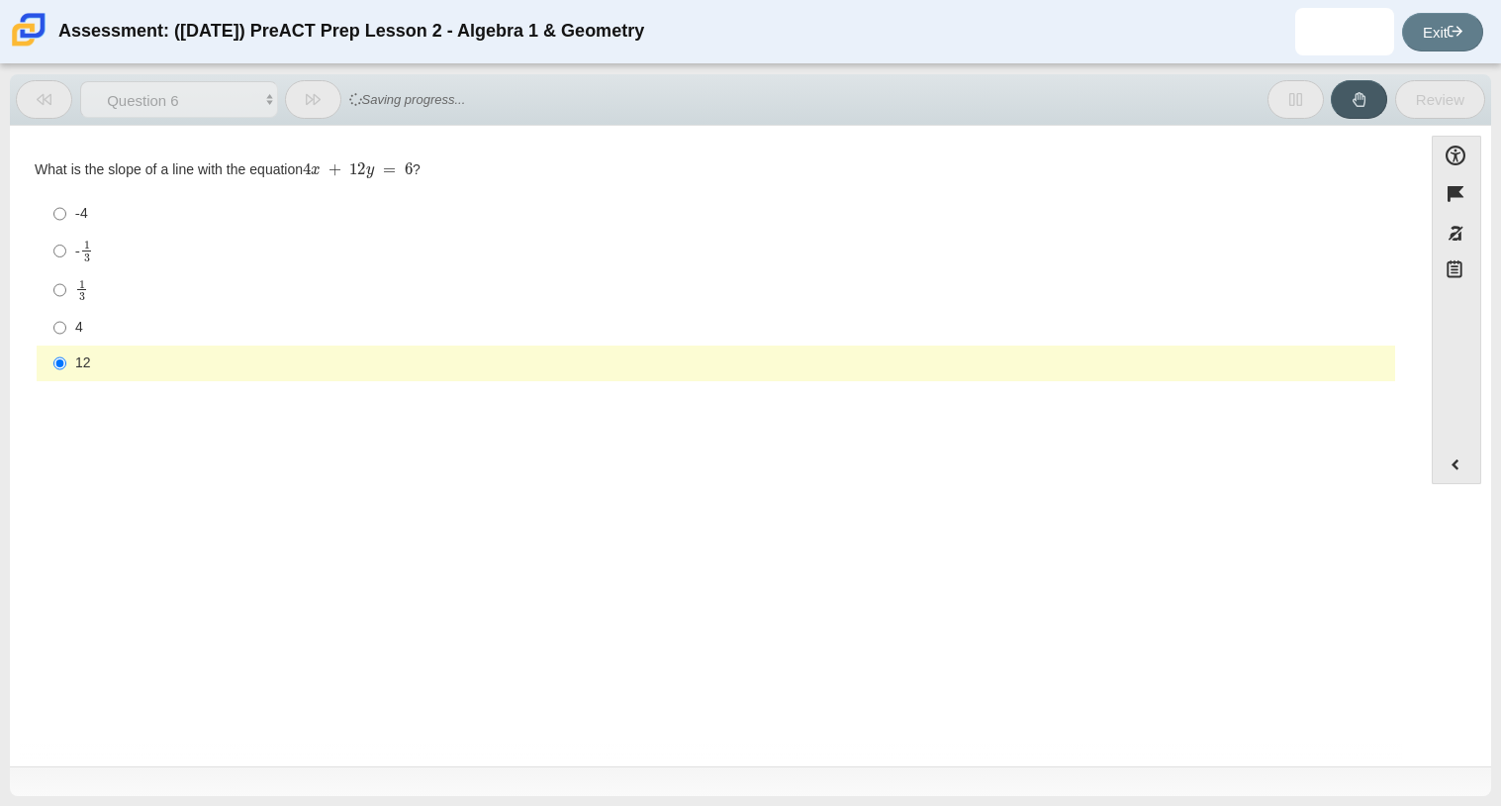
click at [83, 206] on div "-4" at bounding box center [731, 214] width 1312 height 20
click at [66, 206] on input "-4 -4" at bounding box center [59, 214] width 13 height 36
radio input "true"
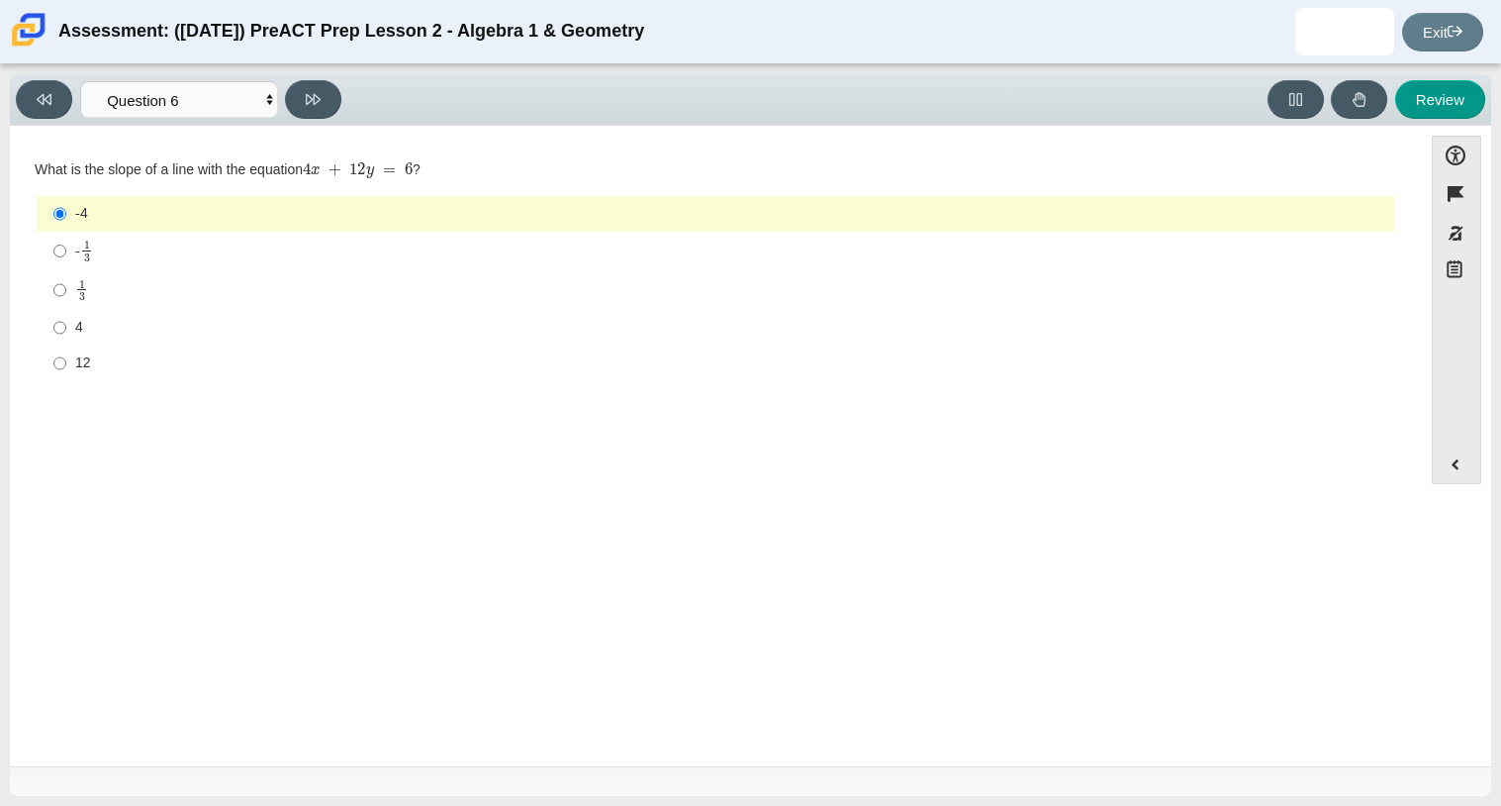
click at [317, 119] on div "Viewing Question 6 of 10 in Pacing Mode Questions Question 1 Question 2 Questio…" at bounding box center [751, 99] width 1482 height 51
click at [71, 286] on label "1 3 1 third" at bounding box center [718, 289] width 1356 height 39
click at [66, 286] on input "1 3 1 third" at bounding box center [59, 289] width 13 height 39
radio input "true"
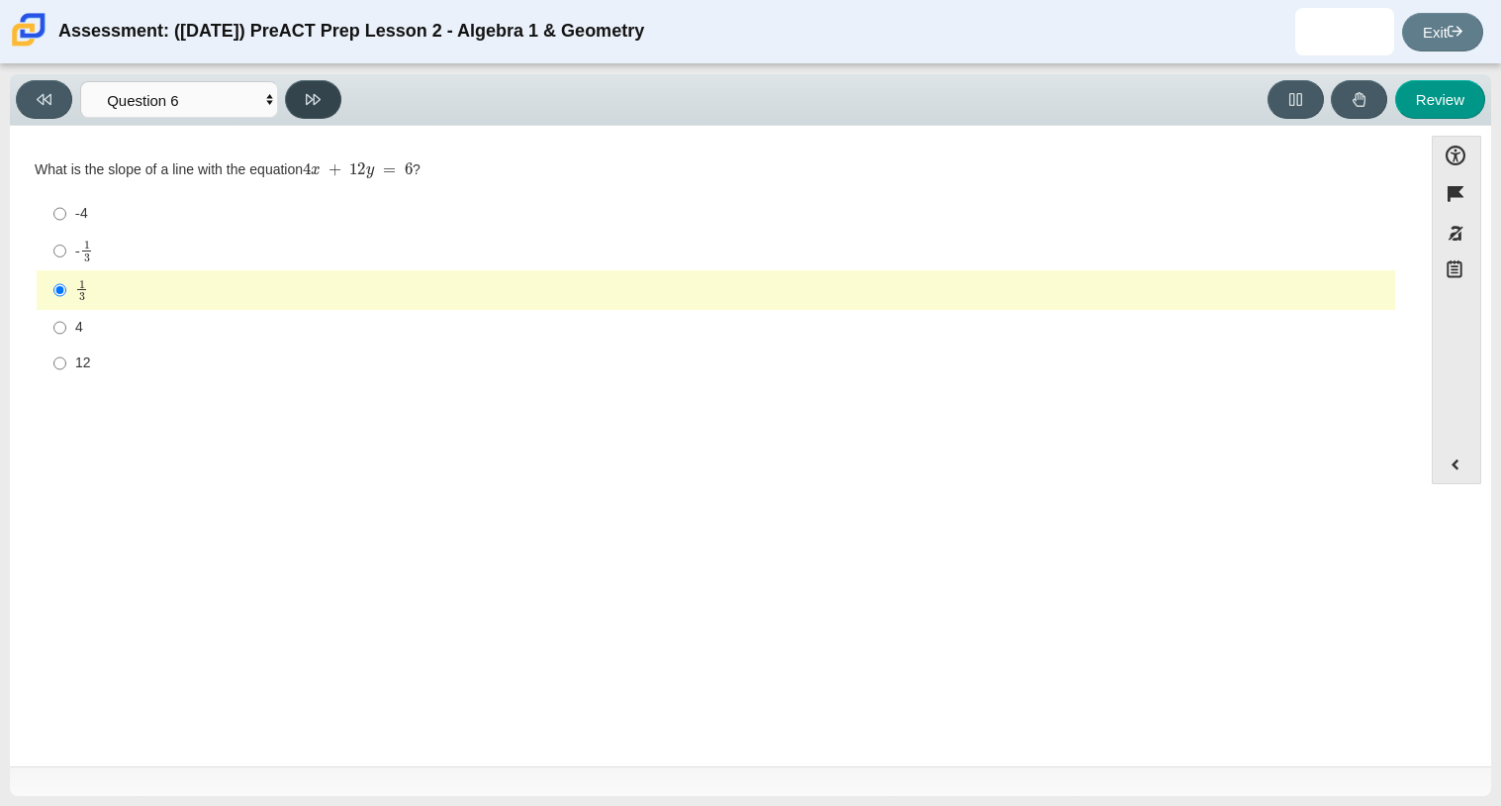
click at [308, 102] on icon at bounding box center [313, 99] width 15 height 15
select select "ec95ace6-bebc-42b8-9428-40567494d4da"
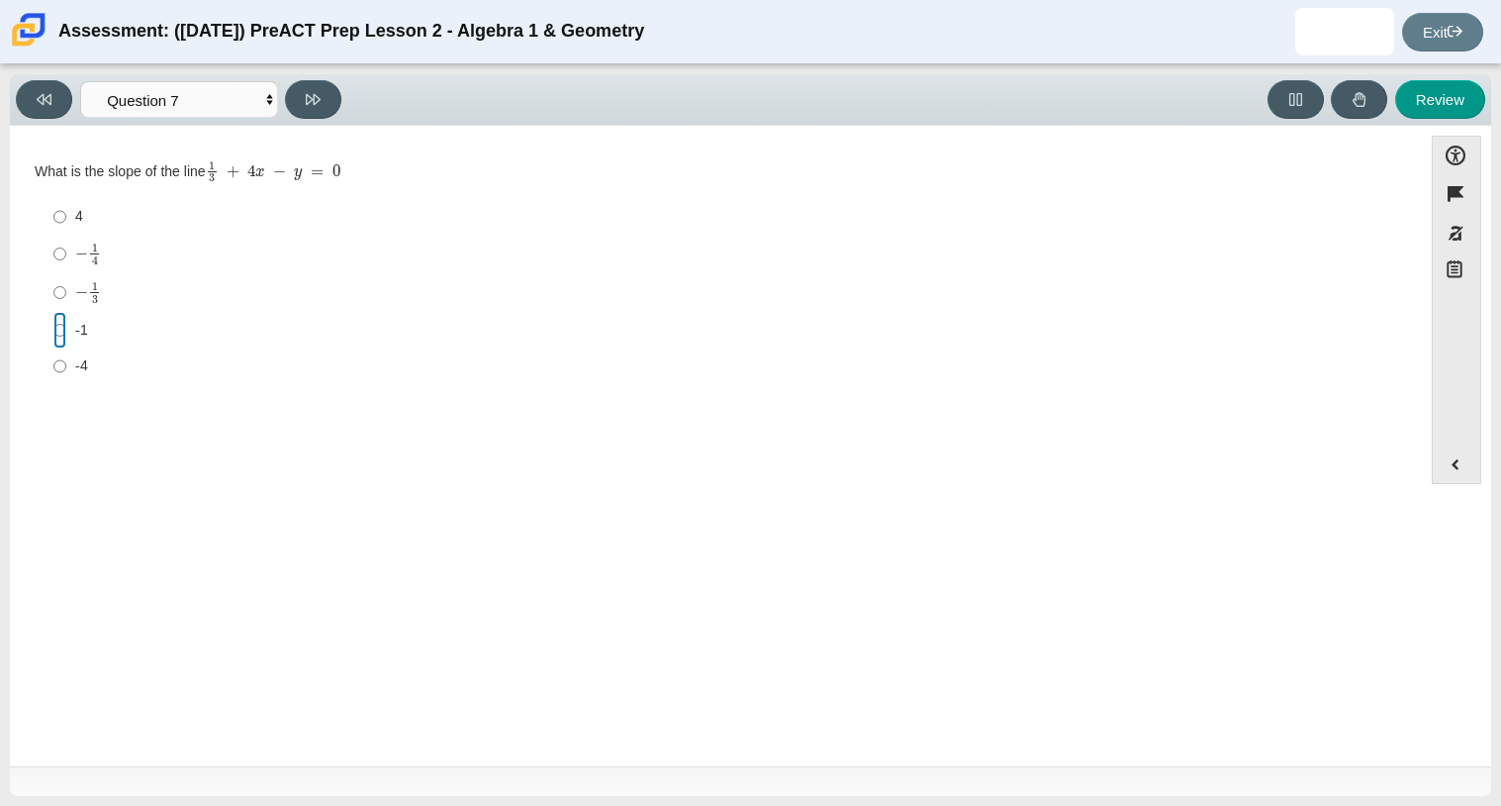
click at [61, 338] on input "-1 -1" at bounding box center [59, 330] width 13 height 36
radio input "true"
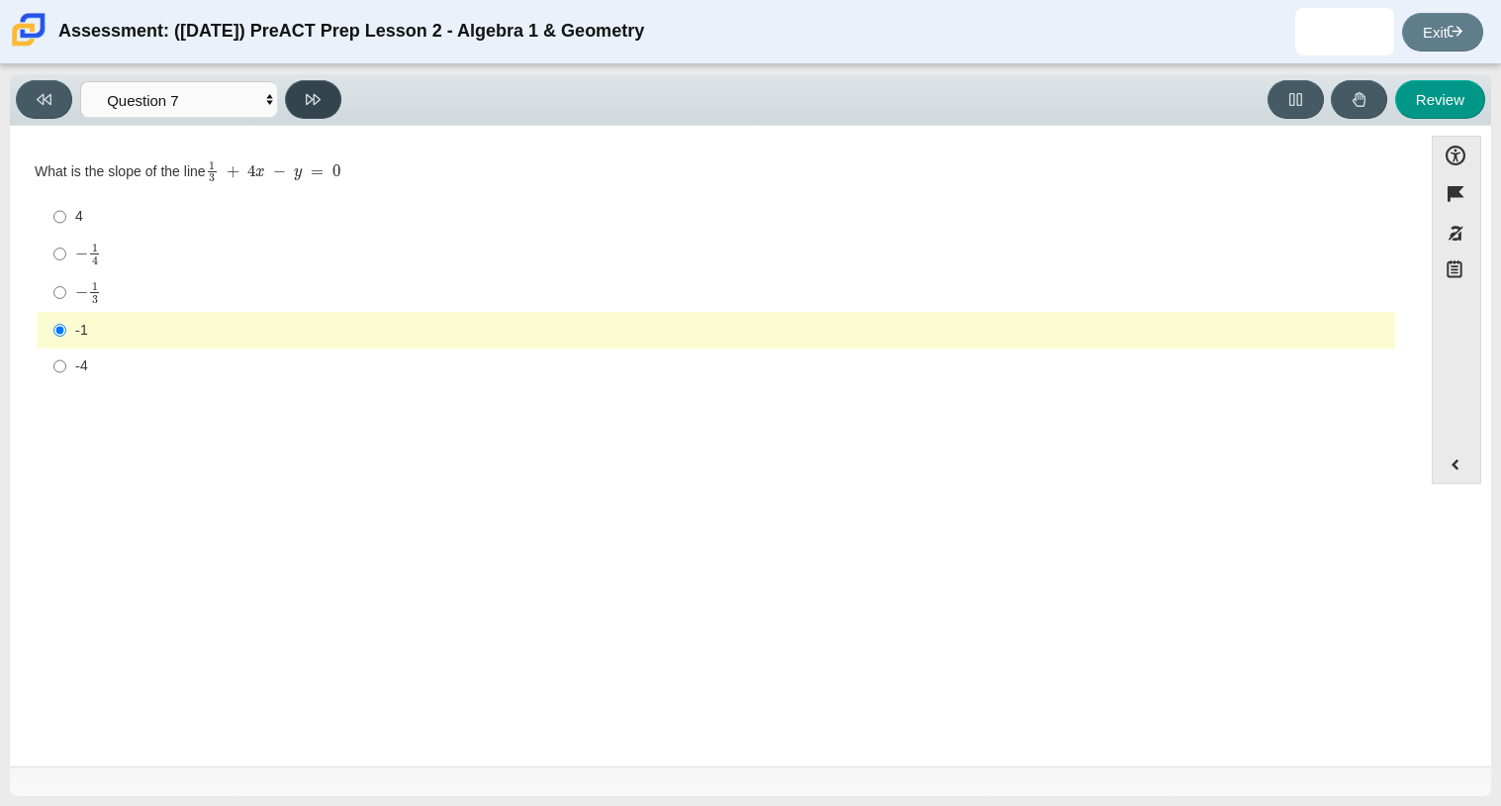
click at [317, 94] on icon at bounding box center [313, 99] width 15 height 11
select select "ce81fe10-bf29-4b5e-8bd7-4f47f2fed4d8"
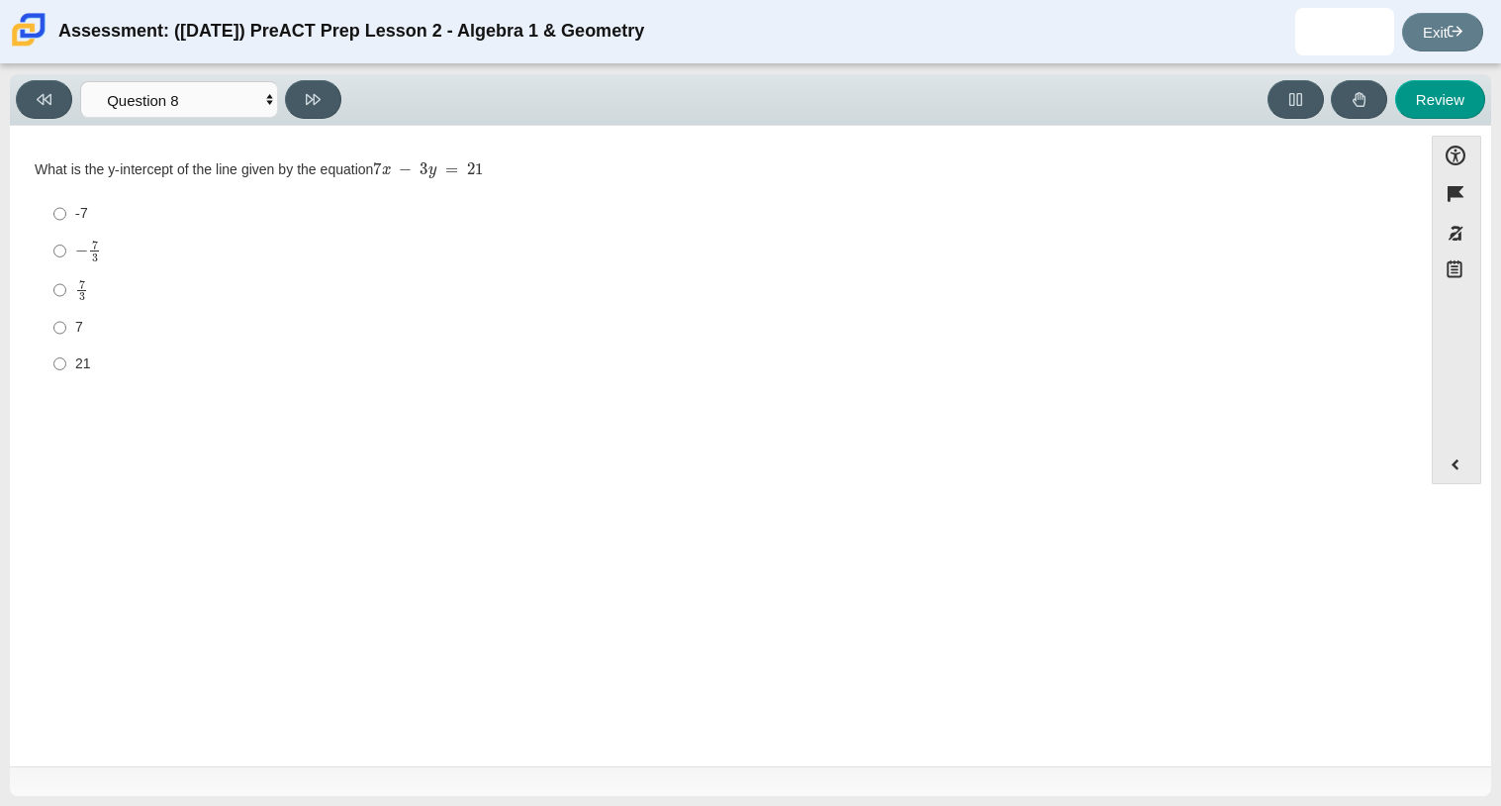
click at [400, 586] on div "Question What is the y-intercept of the line given by the equation 7 x − 3 y = …" at bounding box center [716, 450] width 1393 height 618
click at [56, 316] on input "7 7" at bounding box center [59, 328] width 13 height 36
radio input "true"
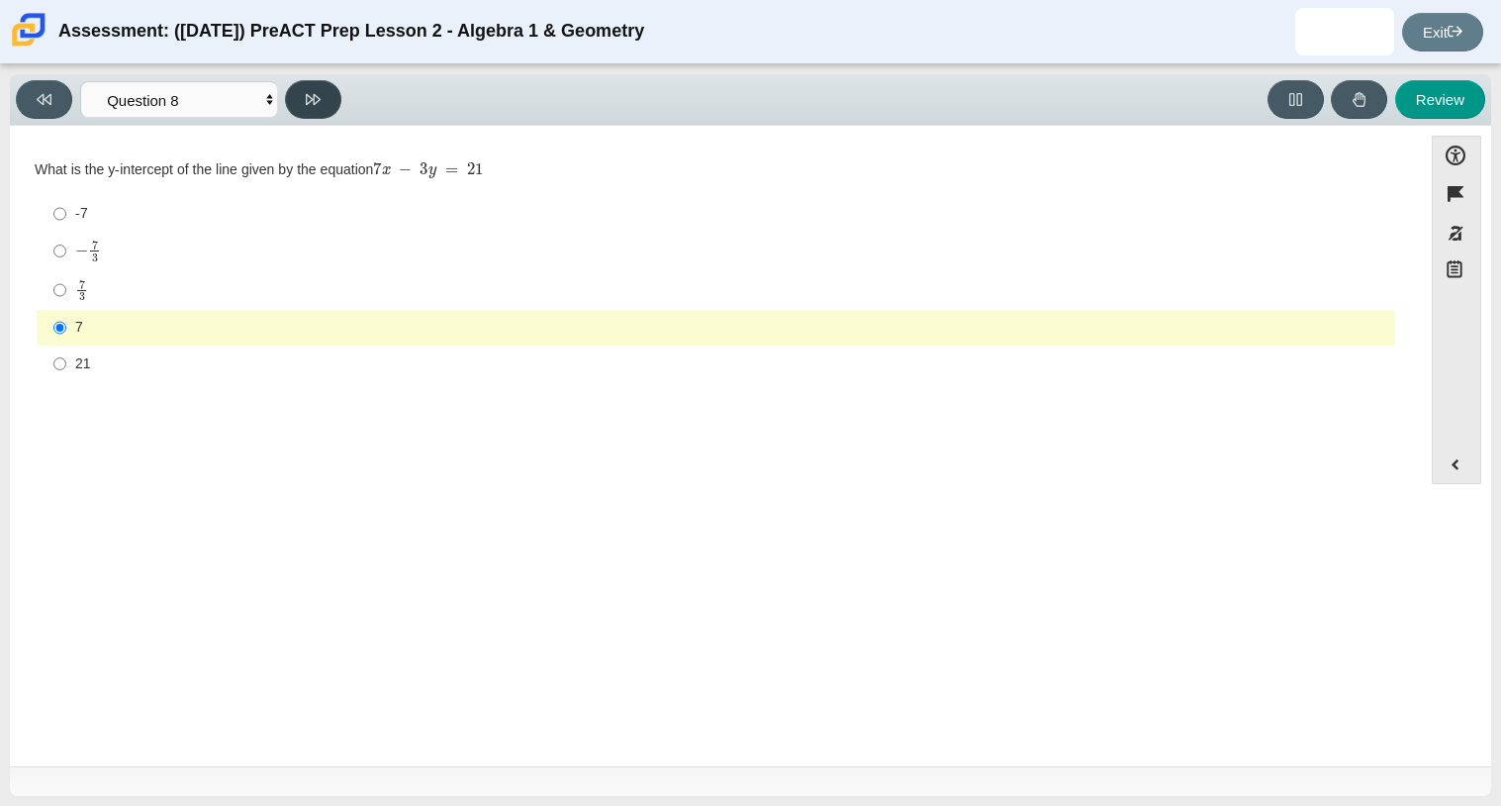
click at [319, 102] on icon at bounding box center [313, 99] width 15 height 15
select select "14773eaf-2ca1-47ae-afe7-a624a56f34b3"
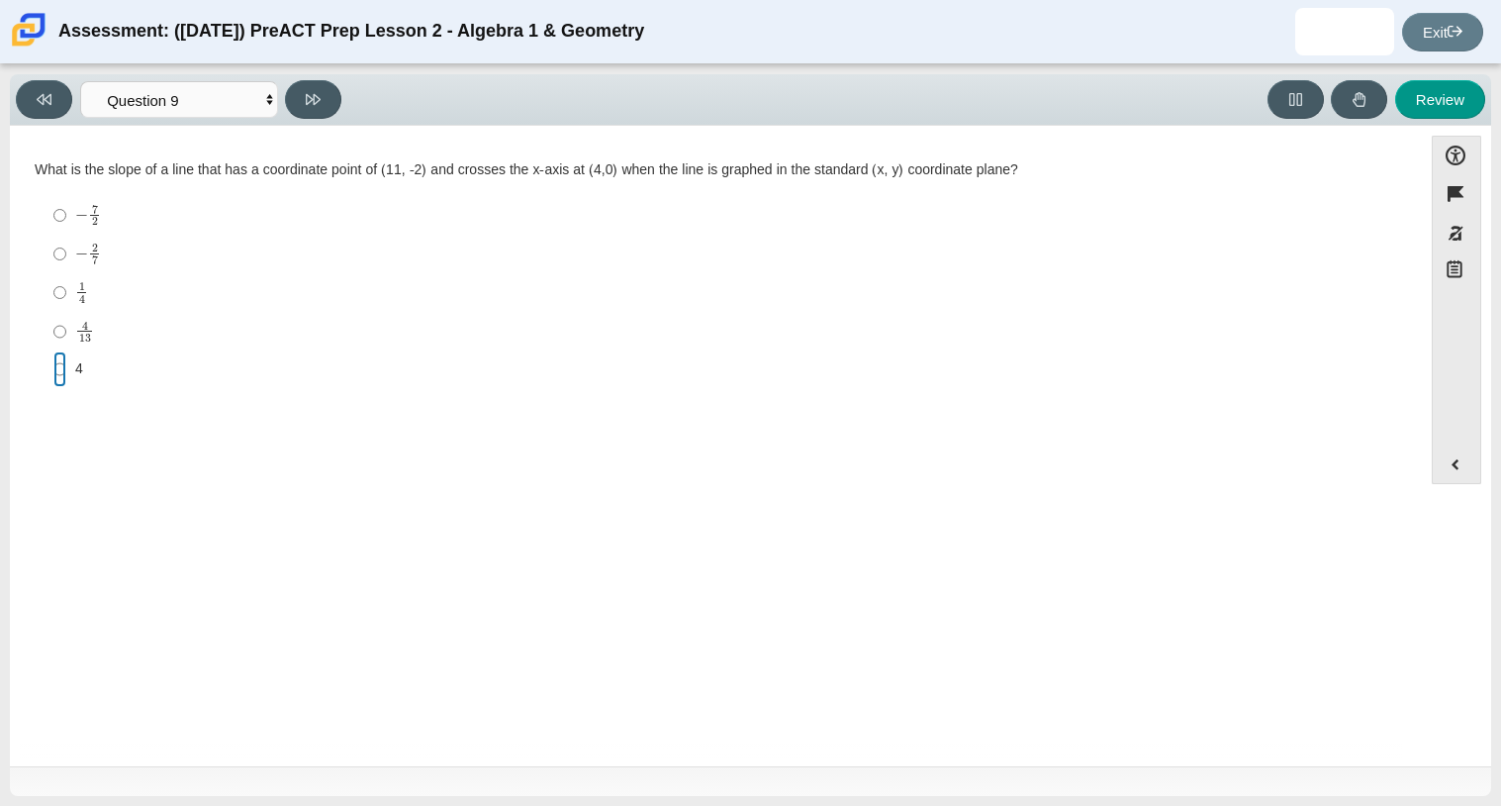
click at [55, 363] on input "4 4" at bounding box center [59, 369] width 13 height 36
radio input "true"
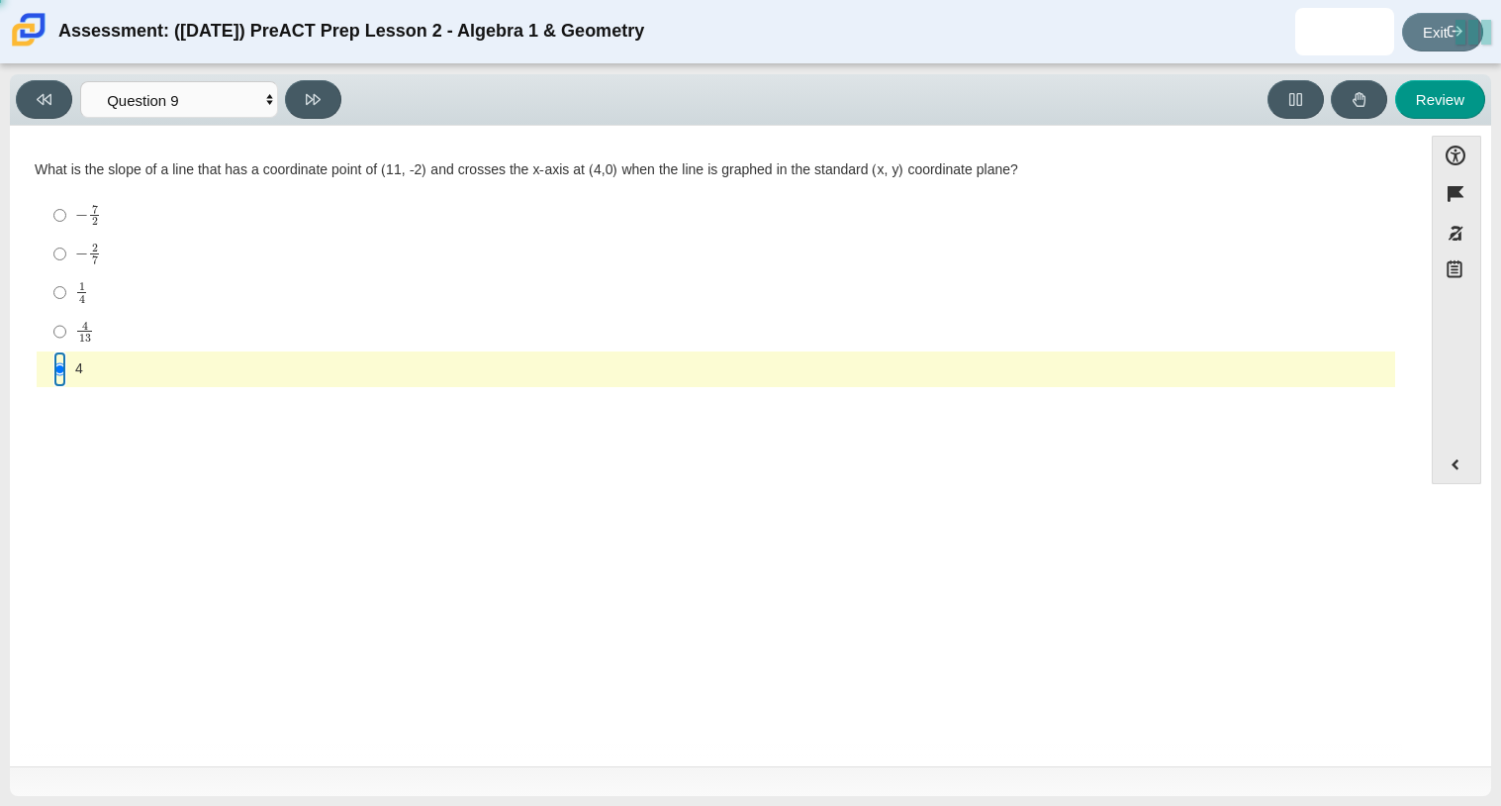
click at [63, 364] on input "4 4" at bounding box center [59, 369] width 13 height 36
click at [315, 106] on button at bounding box center [313, 99] width 56 height 39
select select "96b71634-eacb-4f7e-8aef-411727d9bcba"
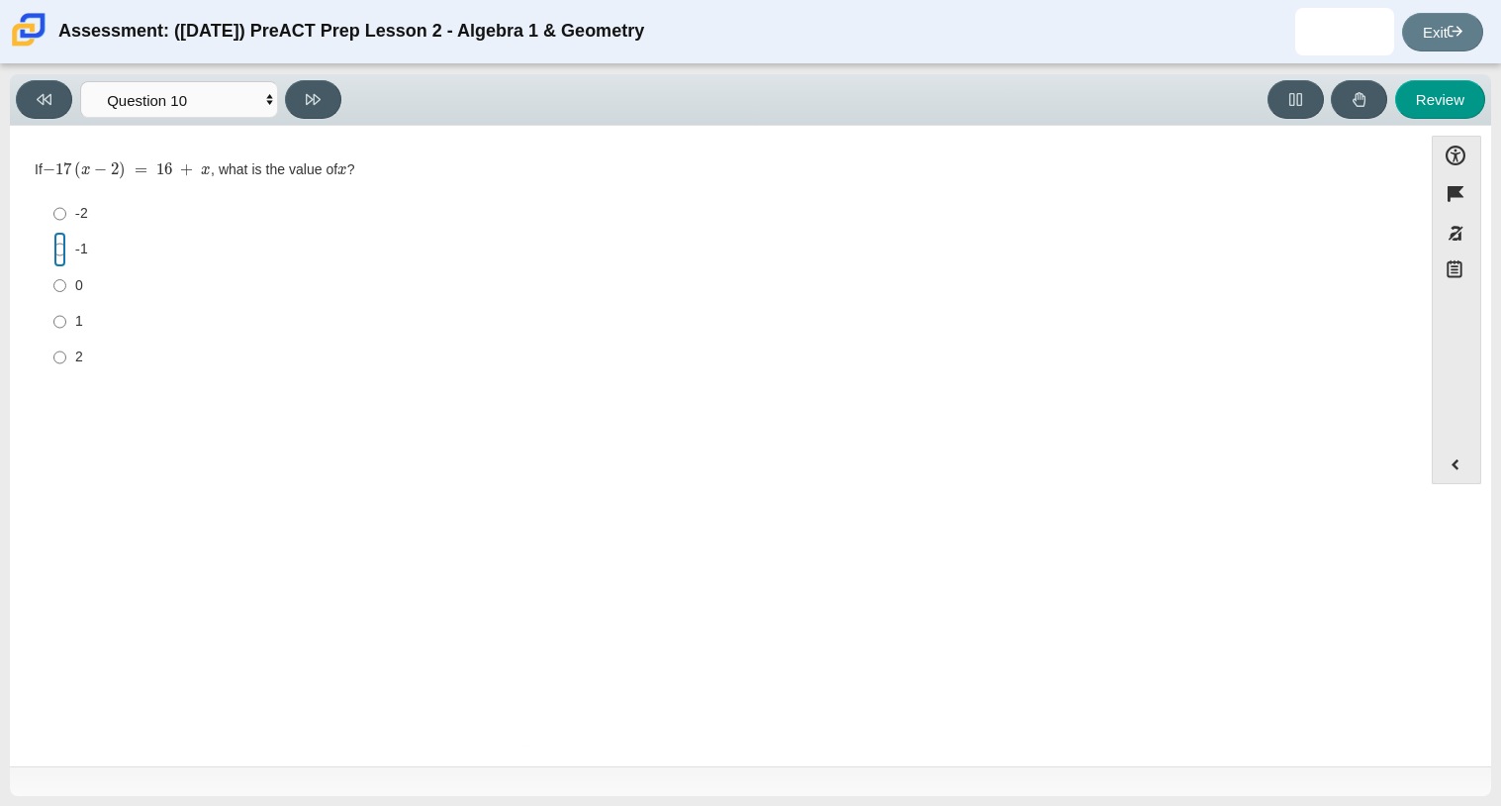
click at [56, 239] on input "-1 -1" at bounding box center [59, 250] width 13 height 36
radio input "true"
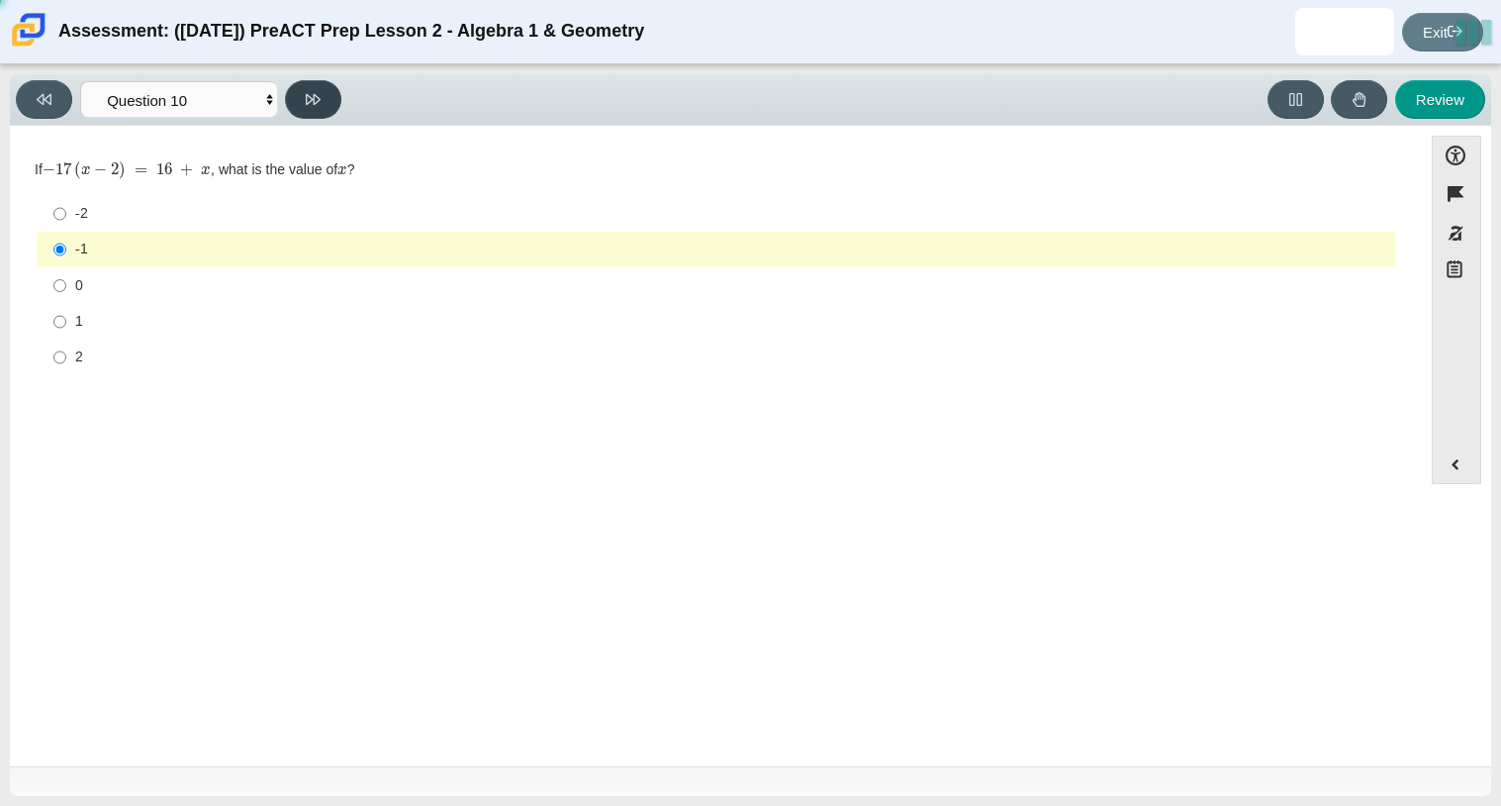
click at [314, 98] on icon at bounding box center [313, 99] width 15 height 11
select select "review"
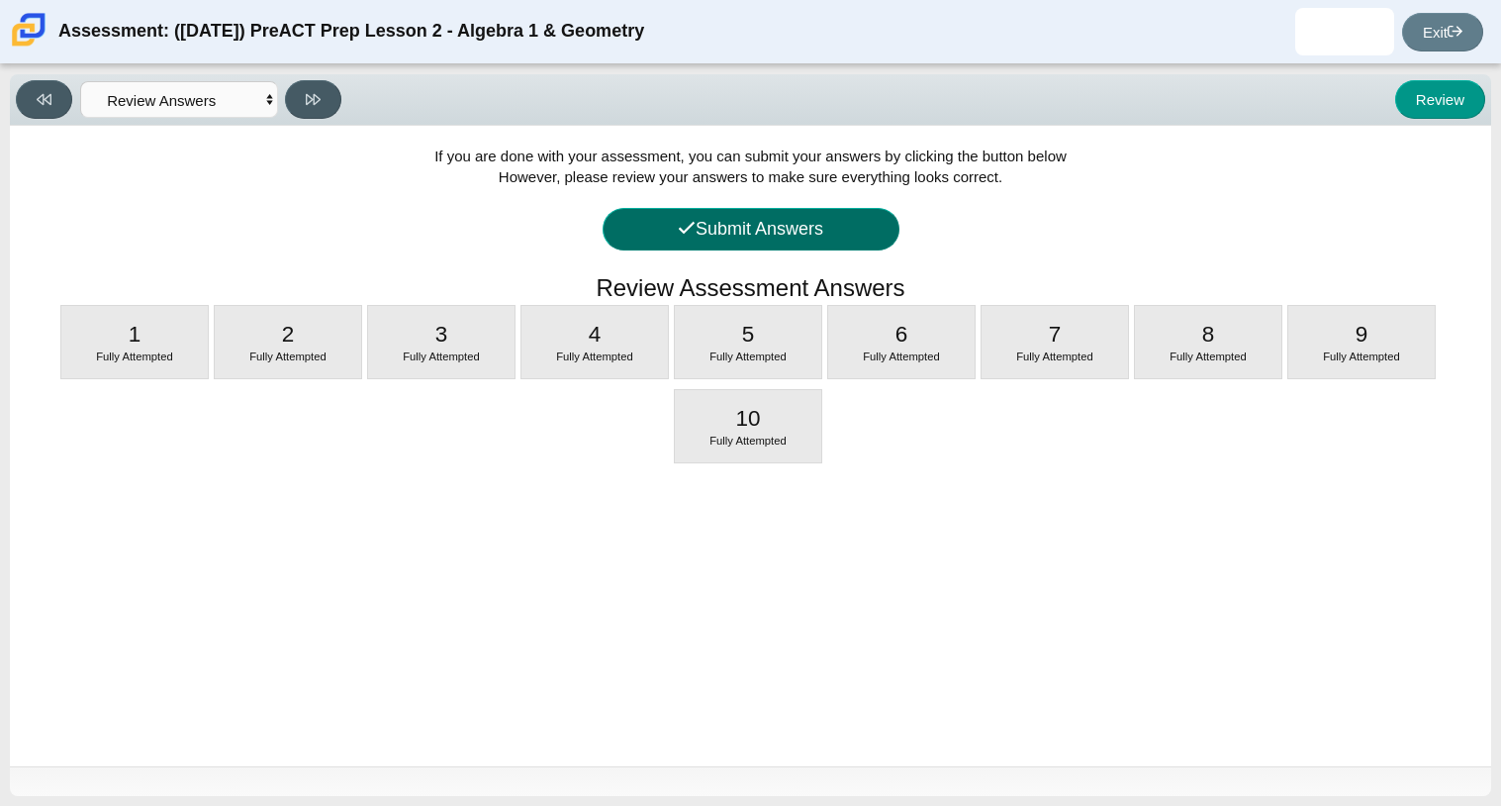
click at [811, 229] on button "Submit Answers" at bounding box center [751, 229] width 297 height 43
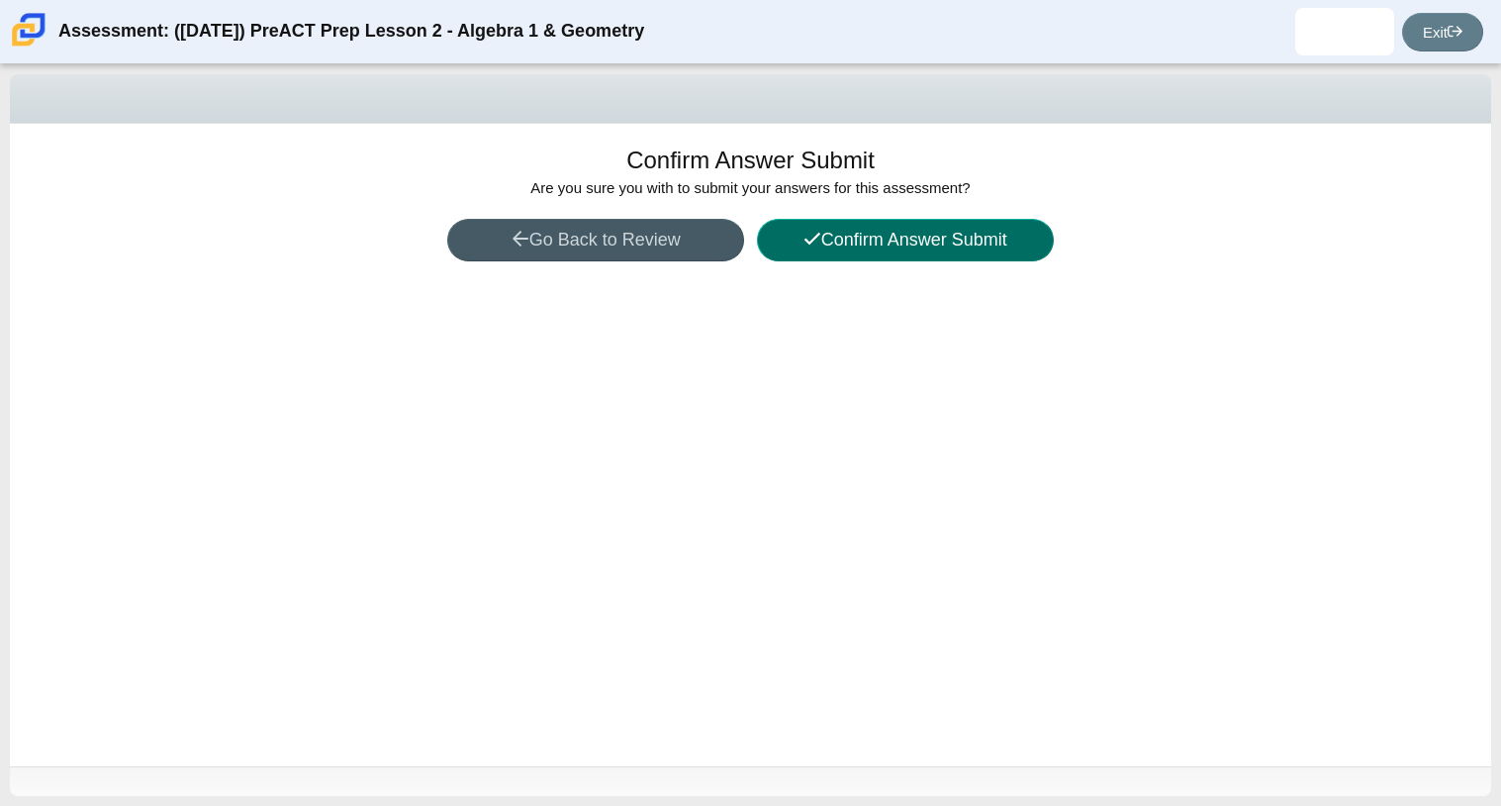
click at [947, 245] on button "Confirm Answer Submit" at bounding box center [905, 240] width 297 height 43
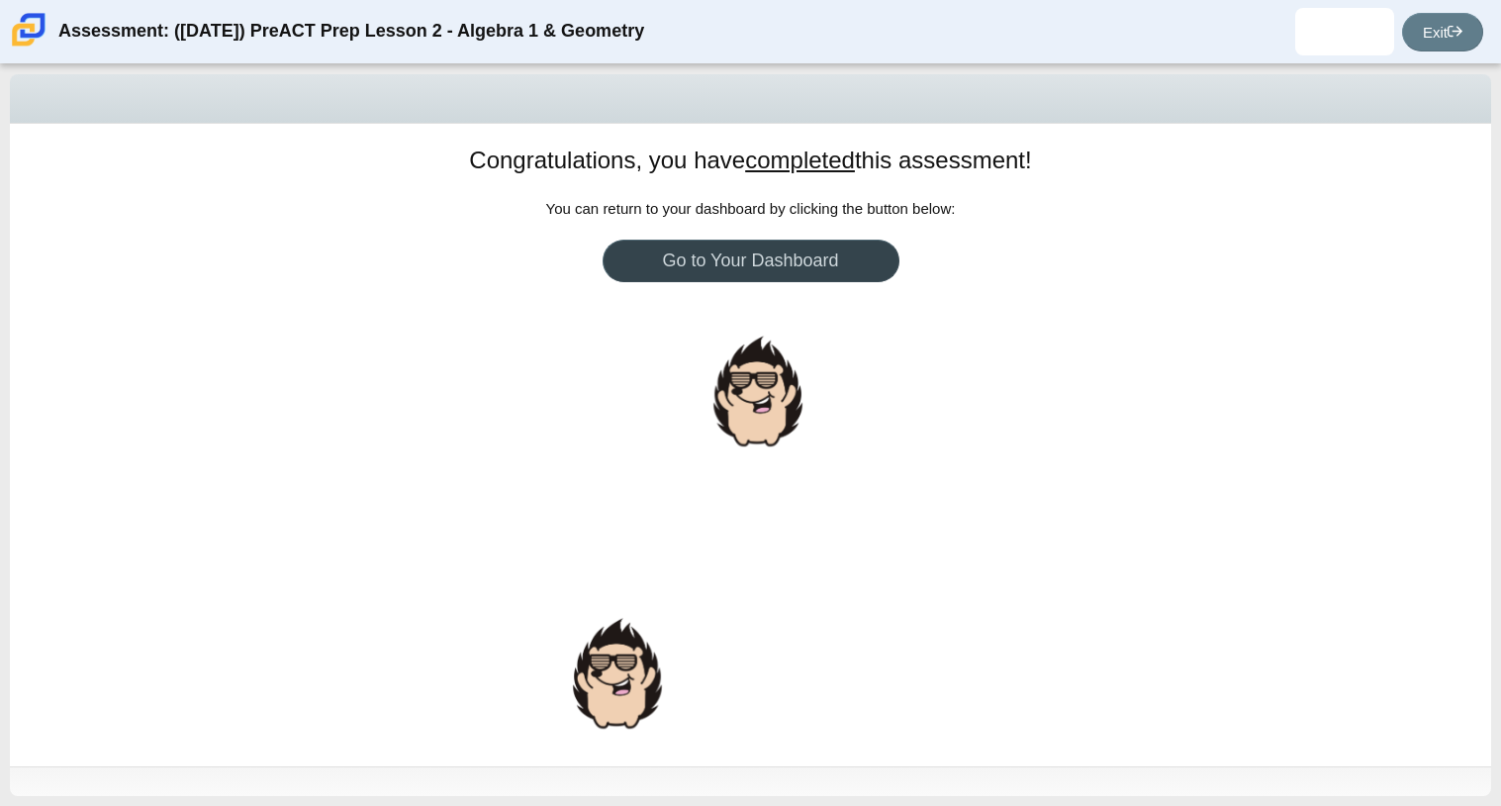
click at [807, 255] on link "Go to Your Dashboard" at bounding box center [751, 261] width 297 height 43
